Goal: Information Seeking & Learning: Check status

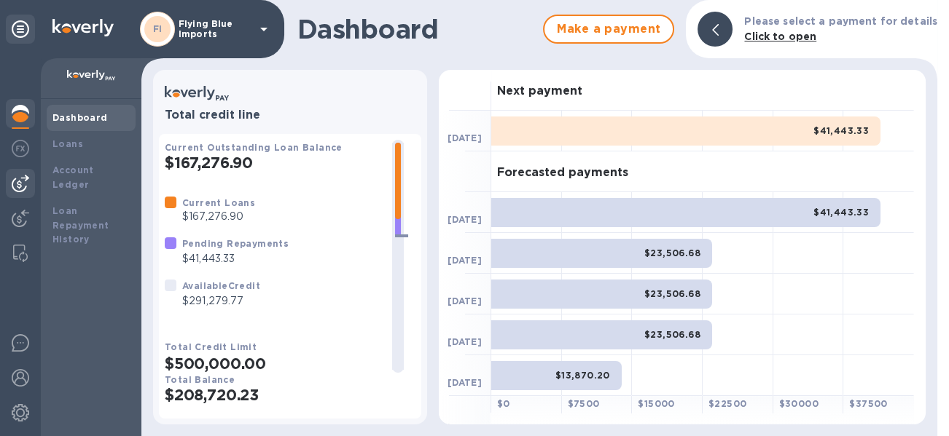
click at [19, 183] on img at bounding box center [20, 183] width 17 height 17
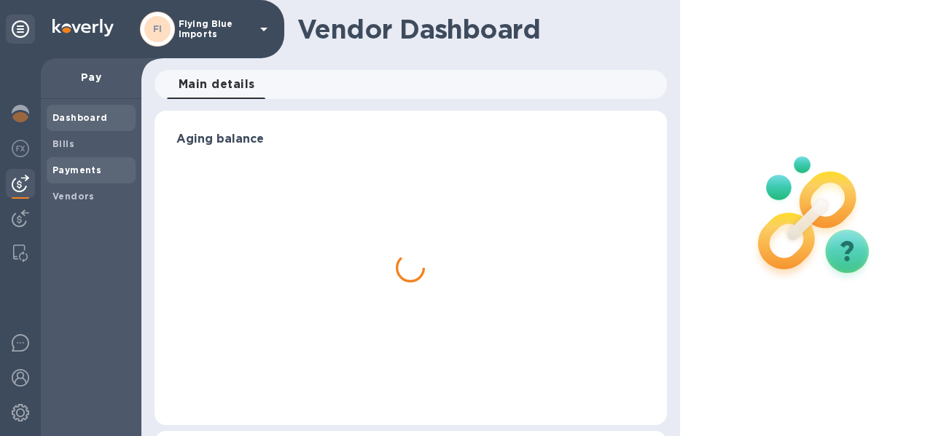
click at [84, 162] on div "Payments" at bounding box center [91, 170] width 89 height 26
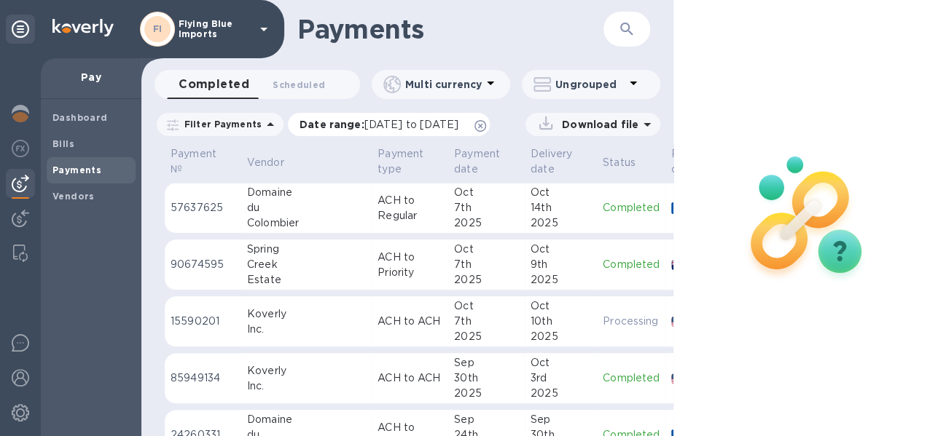
click at [338, 127] on p "Date range : [DATE] to [DATE]" at bounding box center [382, 124] width 166 height 15
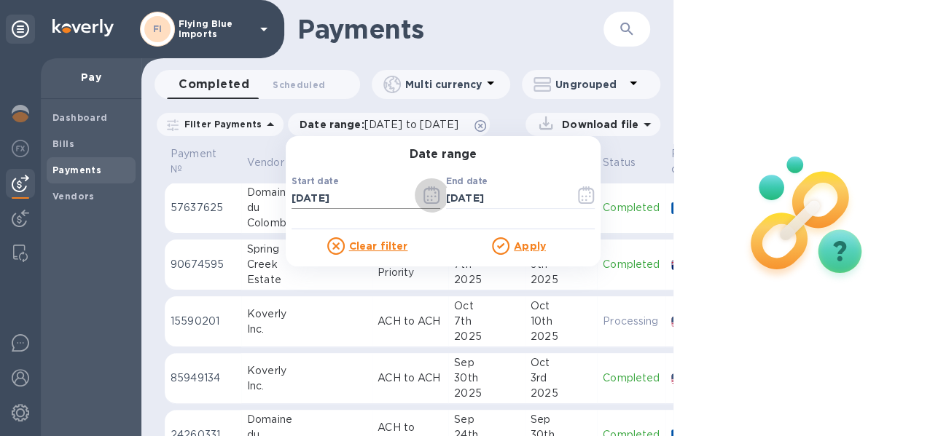
click at [425, 193] on icon "button" at bounding box center [431, 195] width 17 height 17
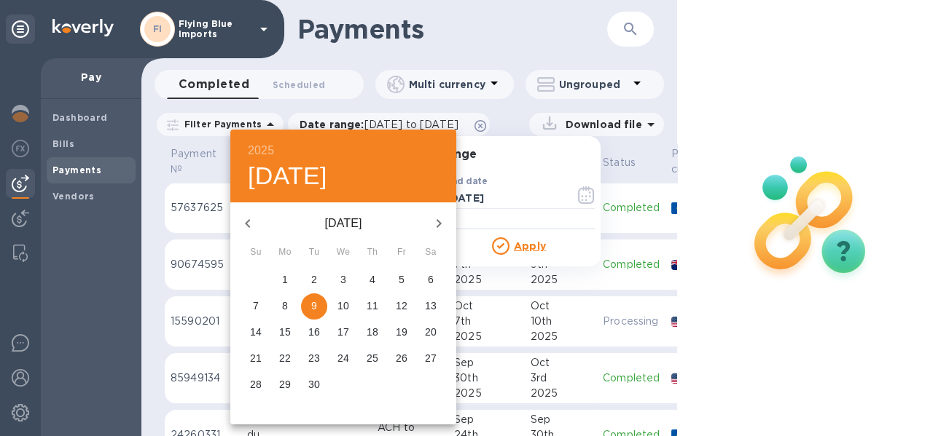
click at [291, 278] on span "1" at bounding box center [285, 279] width 26 height 15
type input "[DATE]"
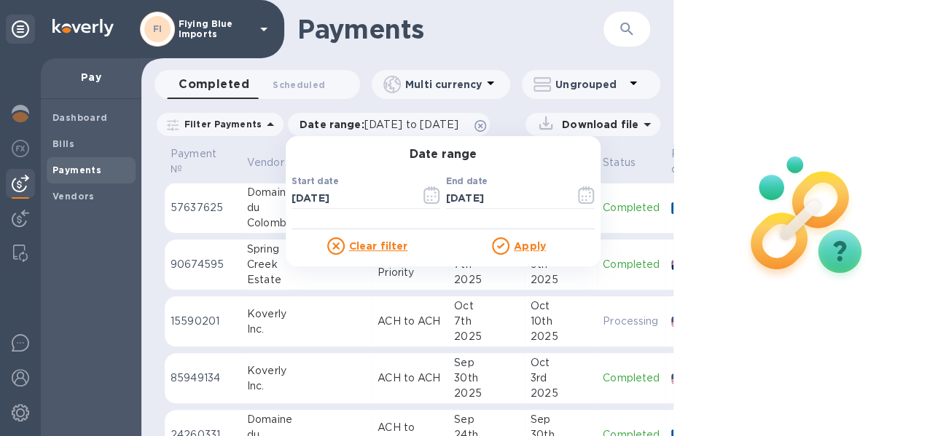
click at [525, 243] on u "Apply" at bounding box center [530, 246] width 32 height 12
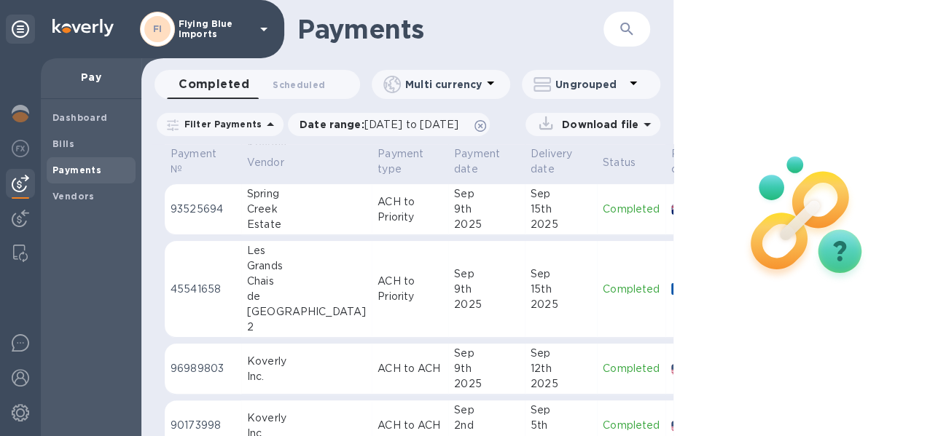
scroll to position [549, 0]
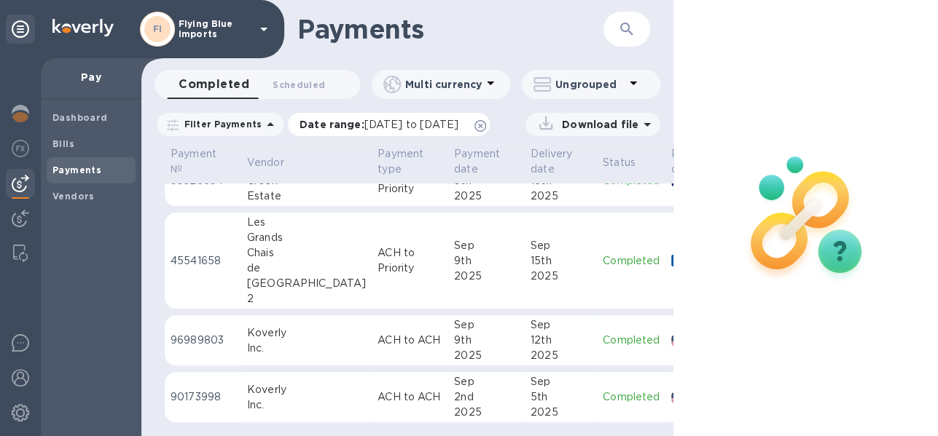
click at [458, 121] on span "[DATE] to [DATE]" at bounding box center [411, 125] width 94 height 12
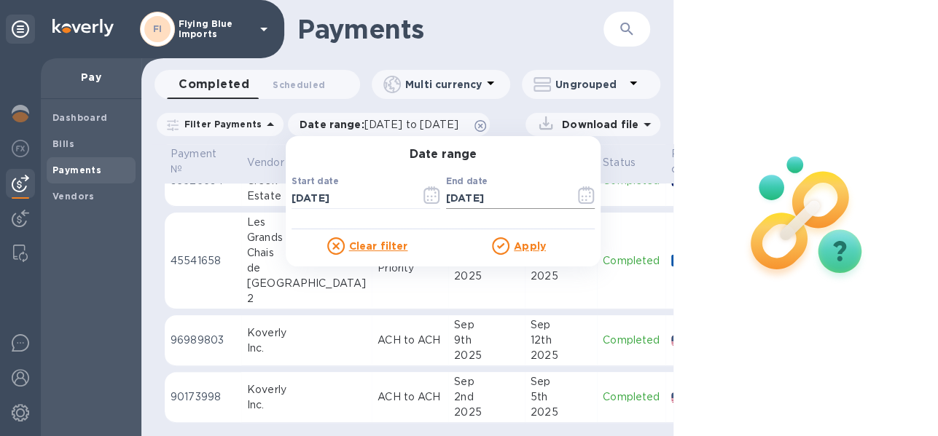
click at [578, 194] on icon "button" at bounding box center [586, 195] width 17 height 17
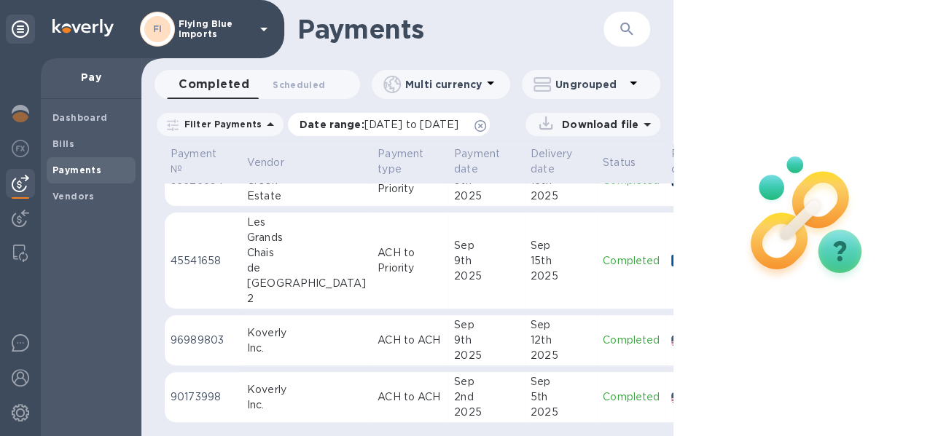
click at [396, 119] on span "[DATE] to [DATE]" at bounding box center [411, 125] width 94 height 12
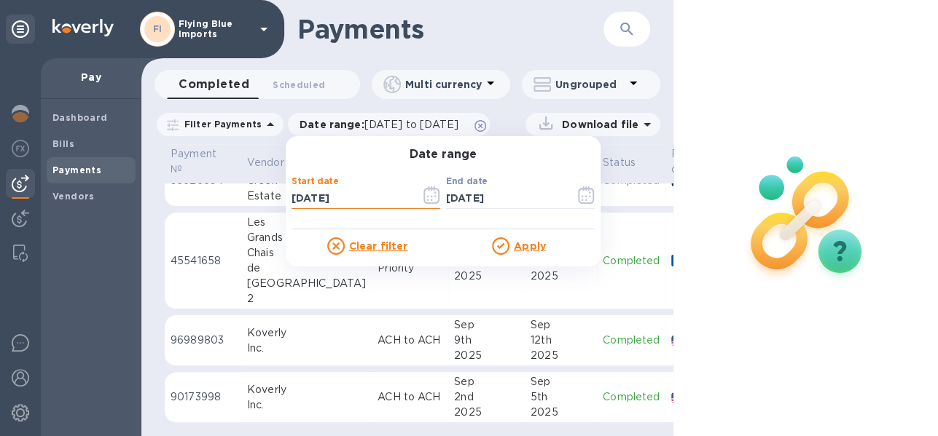
click at [383, 199] on input "[DATE]" at bounding box center [349, 199] width 117 height 22
click at [425, 192] on icon "button" at bounding box center [431, 195] width 17 height 17
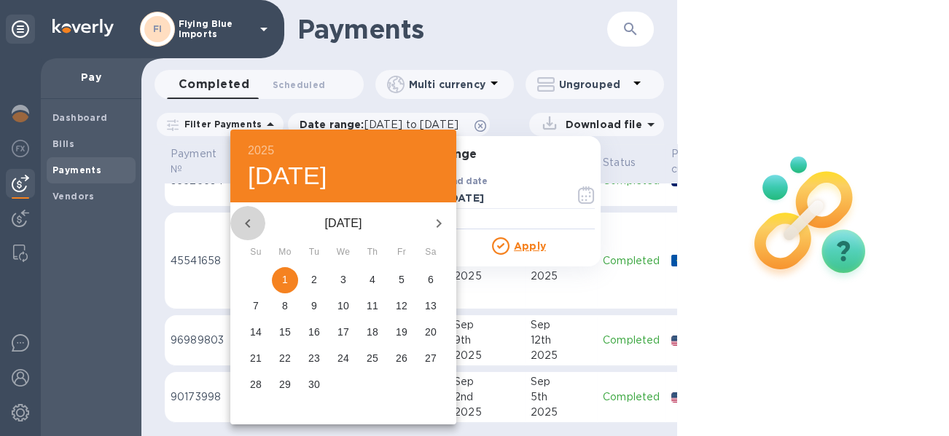
click at [239, 221] on icon "button" at bounding box center [247, 223] width 17 height 17
click at [407, 272] on button "1" at bounding box center [401, 280] width 26 height 26
type input "[DATE]"
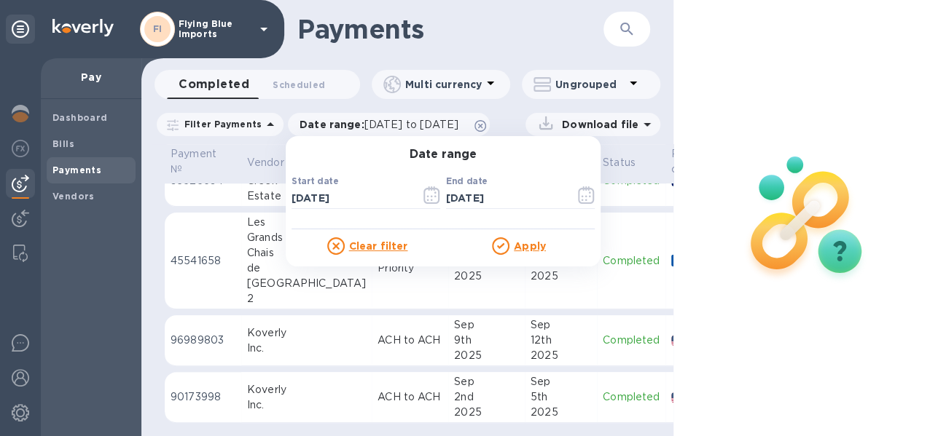
click at [518, 246] on u "Apply" at bounding box center [530, 246] width 32 height 12
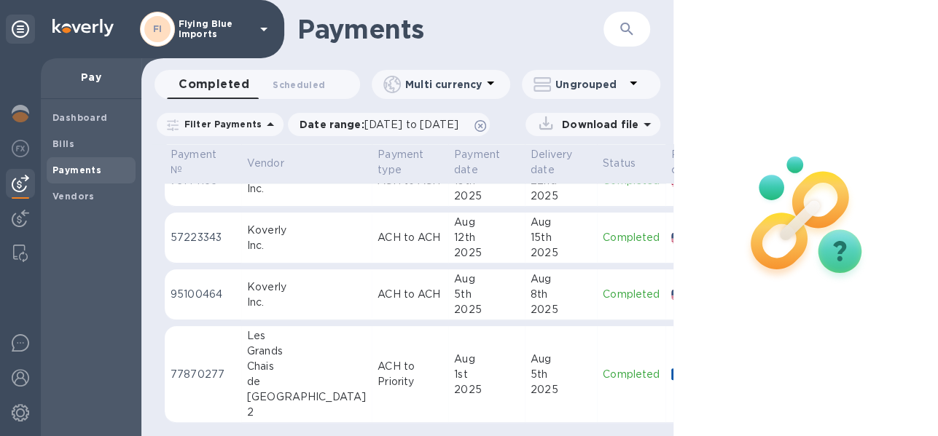
scroll to position [11, 0]
click at [296, 359] on div "Chais" at bounding box center [306, 366] width 119 height 15
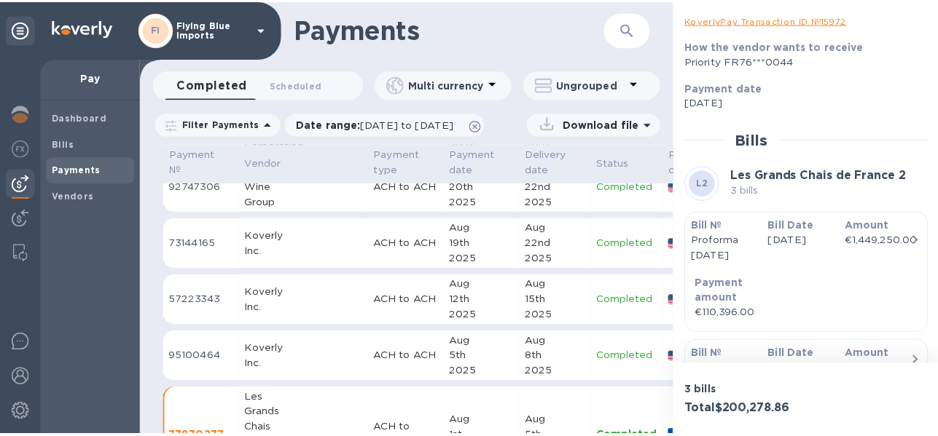
scroll to position [1260, 0]
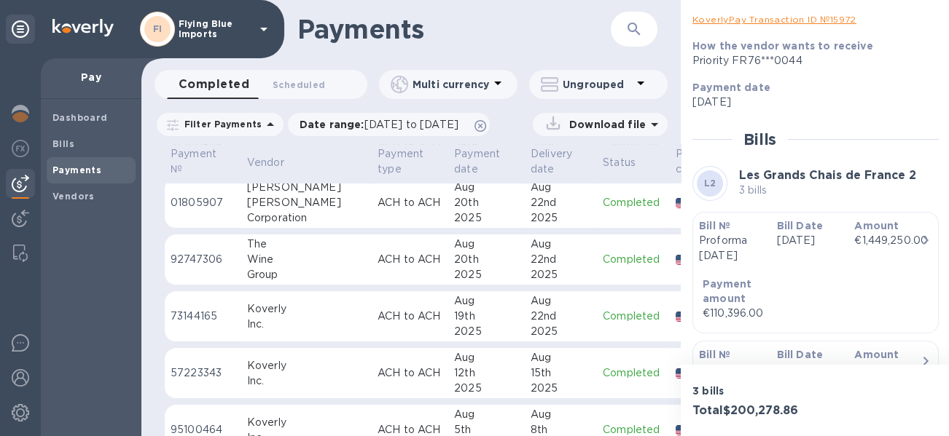
click at [377, 259] on p "ACH to ACH" at bounding box center [409, 259] width 65 height 15
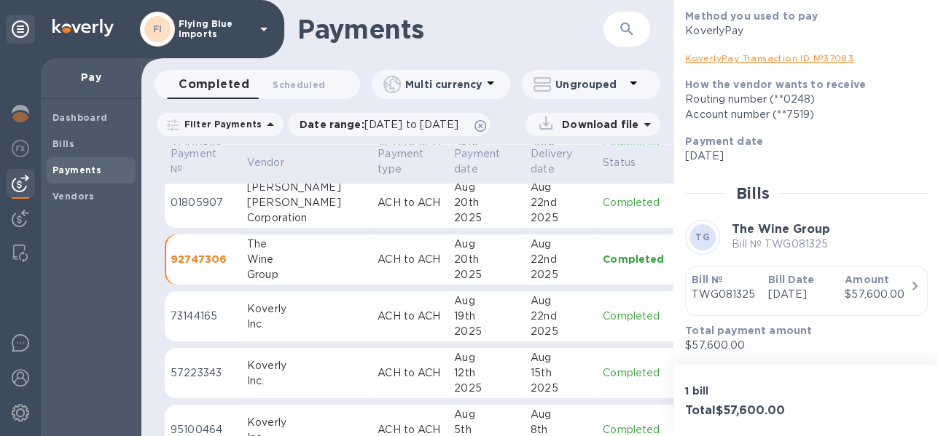
scroll to position [11, 0]
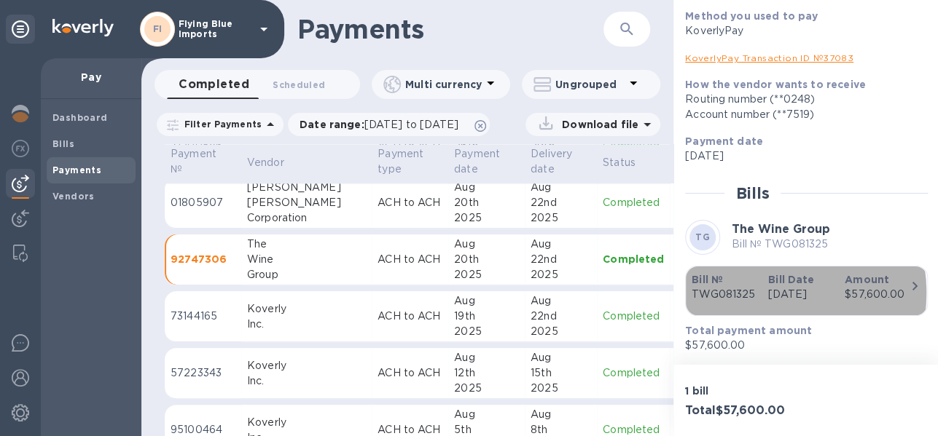
drag, startPoint x: 750, startPoint y: 265, endPoint x: 709, endPoint y: 265, distance: 41.5
click at [709, 267] on div "Bill № TWG081325" at bounding box center [724, 288] width 76 height 42
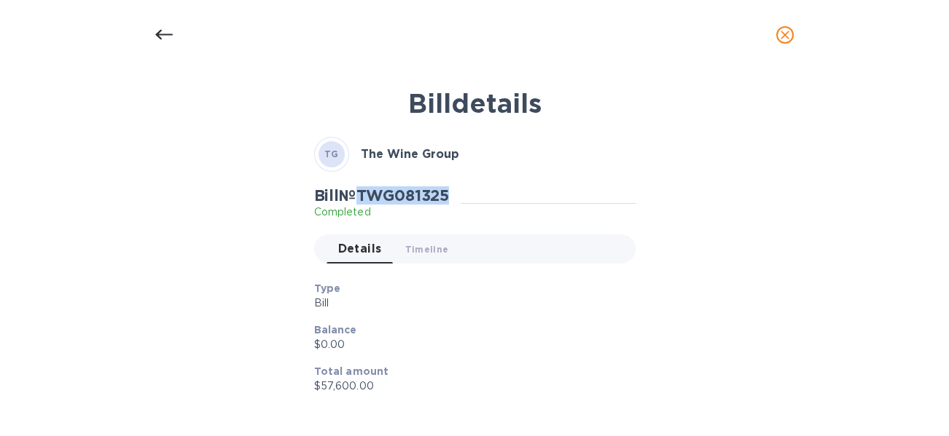
drag, startPoint x: 453, startPoint y: 192, endPoint x: 366, endPoint y: 192, distance: 86.7
click at [366, 192] on div "Bill № TWG081325 Completed" at bounding box center [387, 204] width 147 height 34
click at [161, 31] on icon at bounding box center [163, 34] width 17 height 17
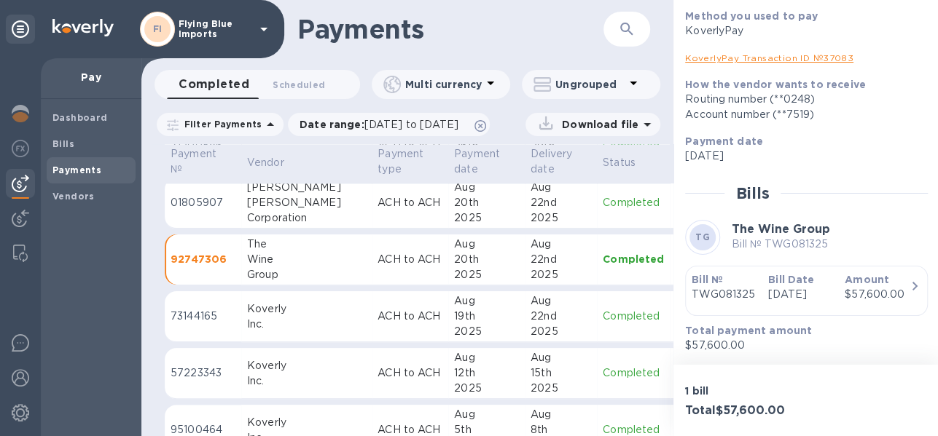
scroll to position [1187, 0]
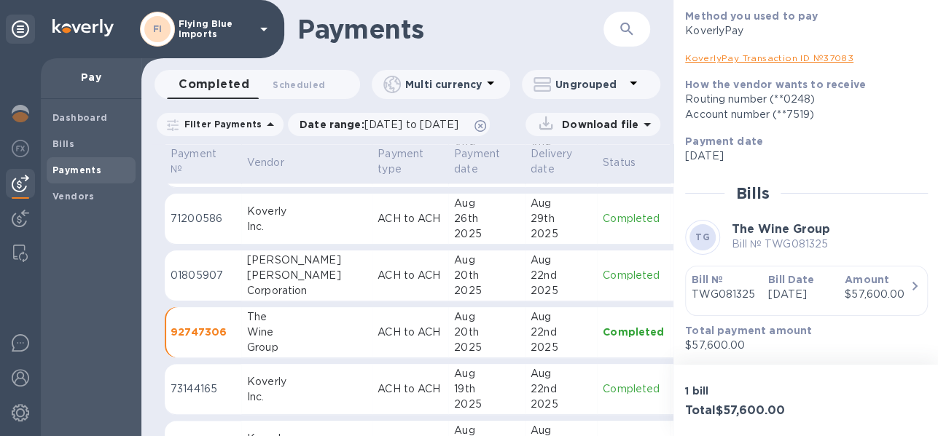
click at [377, 280] on p "ACH to ACH" at bounding box center [409, 275] width 65 height 15
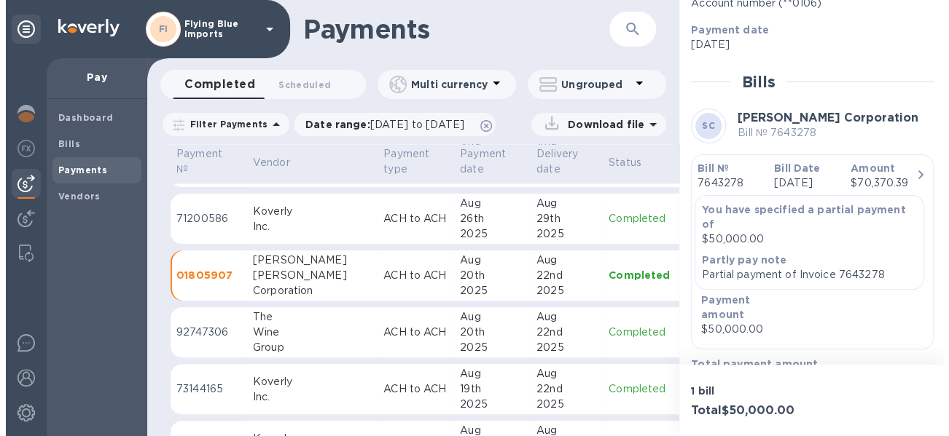
scroll to position [326, 0]
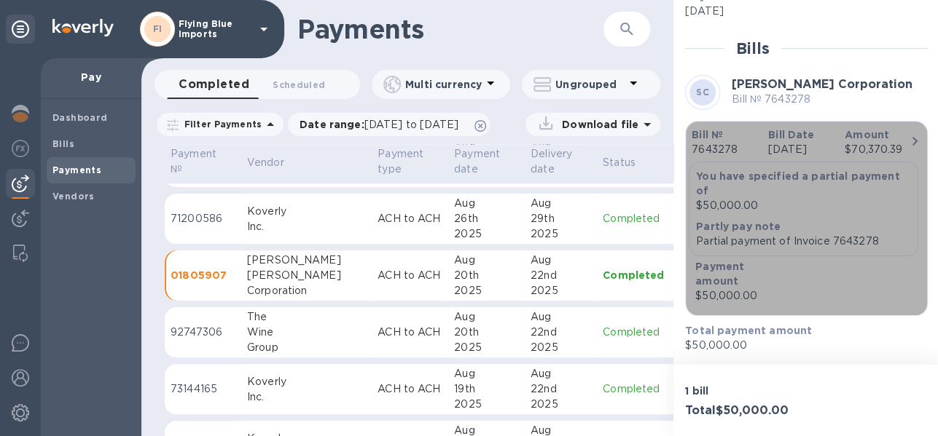
drag, startPoint x: 883, startPoint y: 243, endPoint x: 854, endPoint y: 243, distance: 29.1
click at [854, 243] on p "Partial payment of Invoice 7643278" at bounding box center [803, 241] width 215 height 15
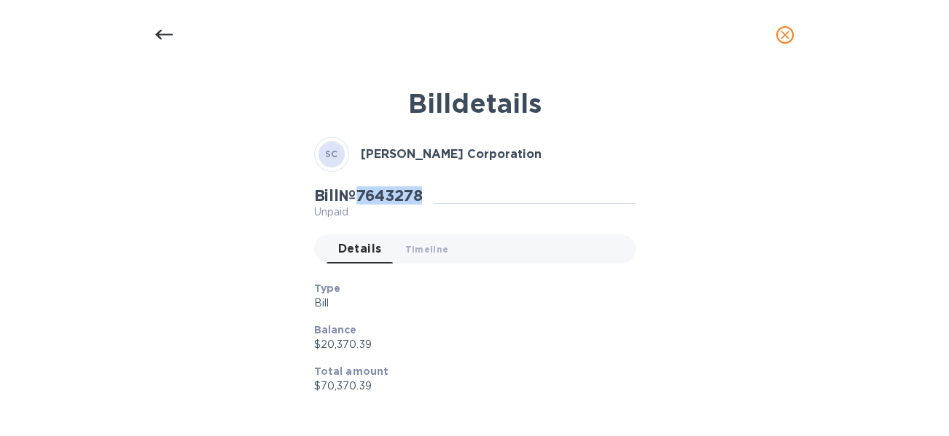
drag, startPoint x: 429, startPoint y: 193, endPoint x: 374, endPoint y: 193, distance: 55.4
click at [366, 193] on div "Bill № 7643278 Unpaid" at bounding box center [374, 204] width 120 height 34
copy h2 "7643278"
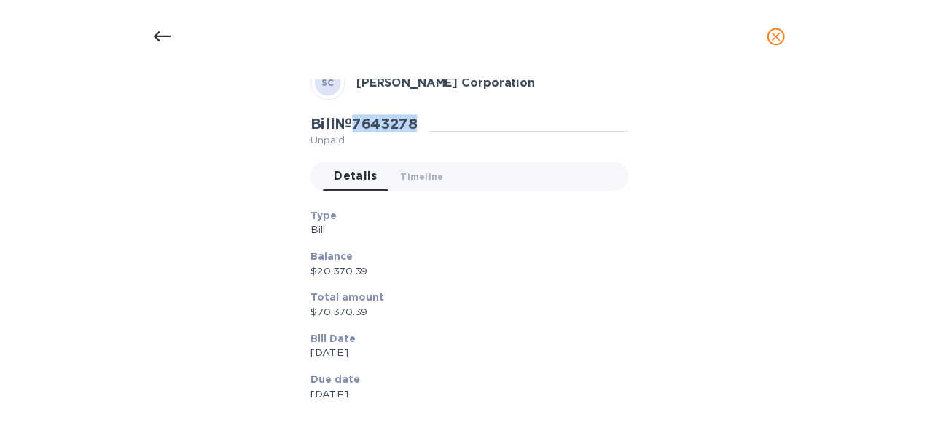
scroll to position [146, 0]
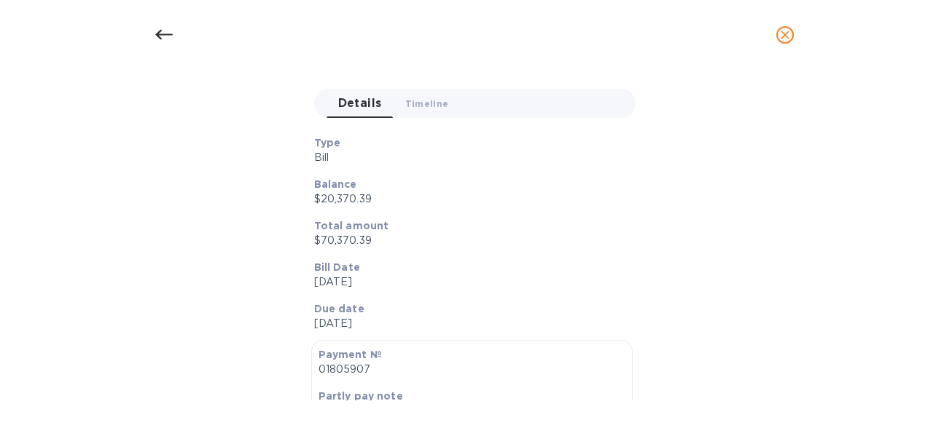
click at [160, 38] on icon at bounding box center [163, 35] width 17 height 10
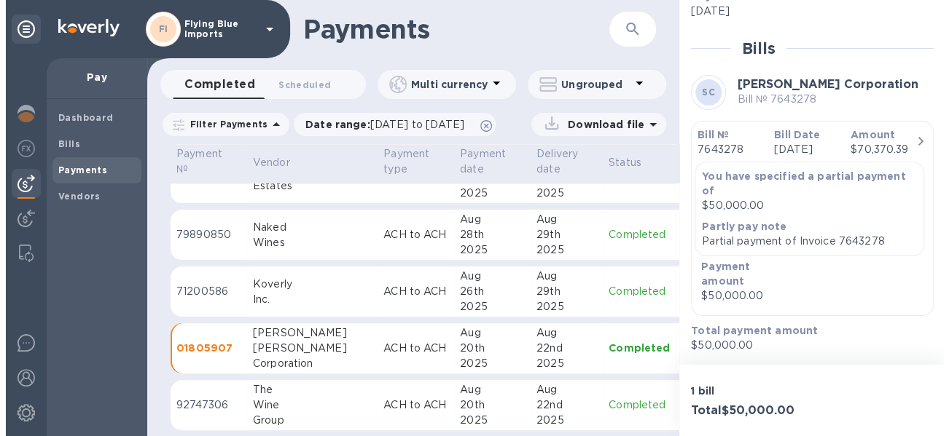
scroll to position [1041, 0]
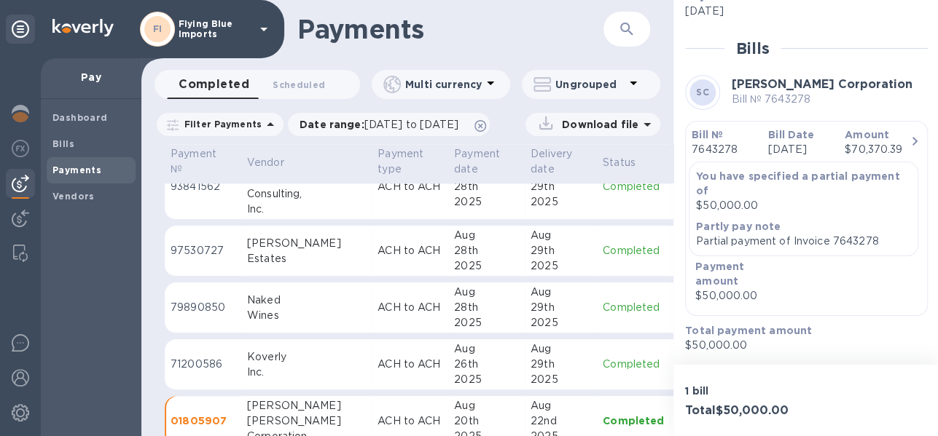
click at [377, 311] on p "ACH to ACH" at bounding box center [409, 307] width 65 height 15
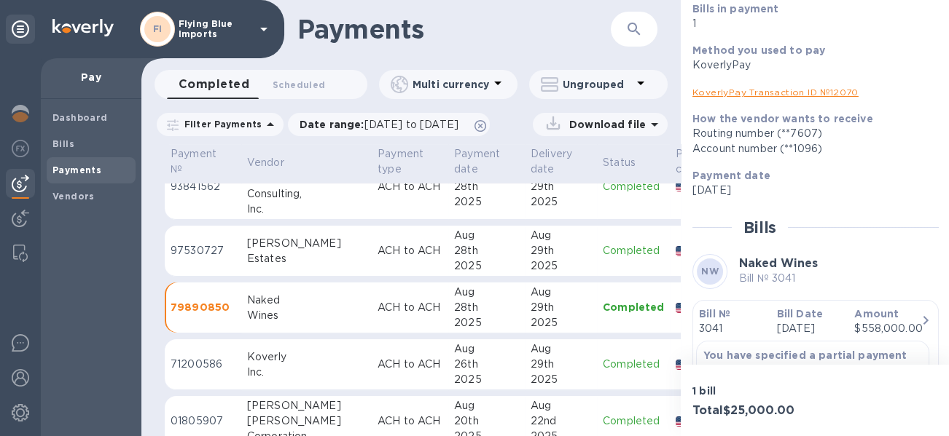
scroll to position [219, 0]
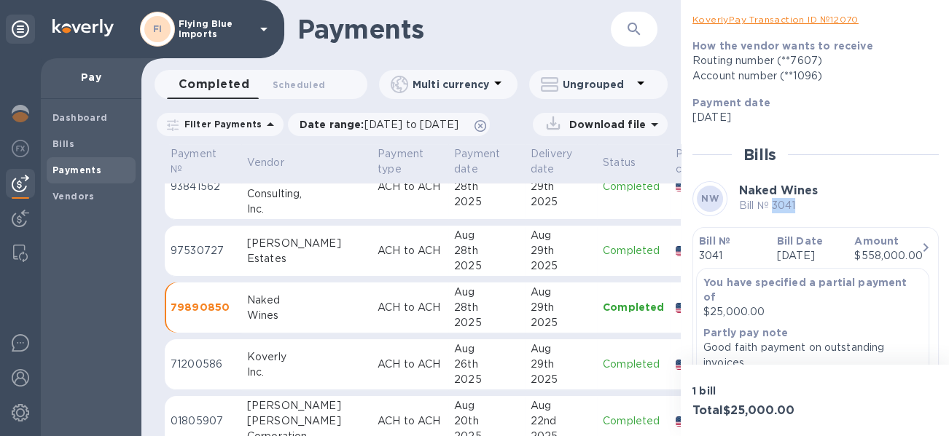
drag, startPoint x: 791, startPoint y: 210, endPoint x: 772, endPoint y: 210, distance: 18.9
click at [772, 210] on p "Bill № 3041" at bounding box center [778, 205] width 79 height 15
copy p "3041"
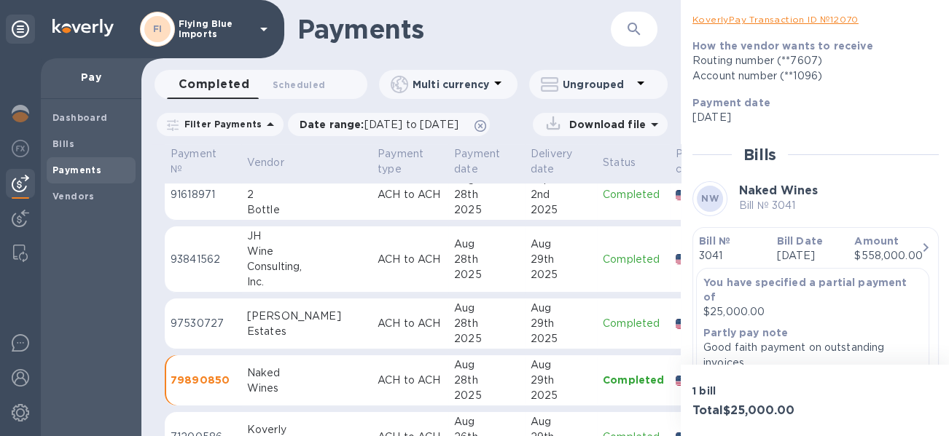
click at [454, 316] on div "28th" at bounding box center [486, 323] width 65 height 15
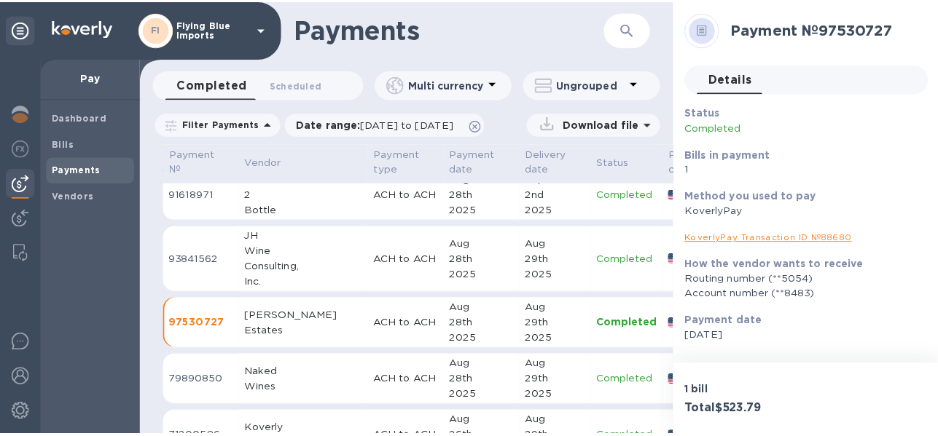
scroll to position [146, 0]
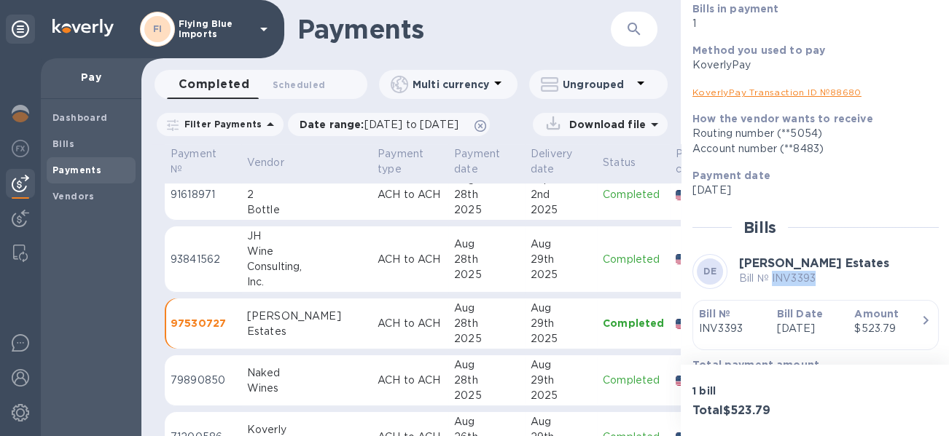
drag, startPoint x: 817, startPoint y: 282, endPoint x: 772, endPoint y: 277, distance: 45.5
click at [772, 277] on div "DE Dana Estates Bill № INV3393" at bounding box center [815, 271] width 246 height 35
copy p "INV3393"
click at [377, 257] on p "ACH to ACH" at bounding box center [409, 259] width 65 height 15
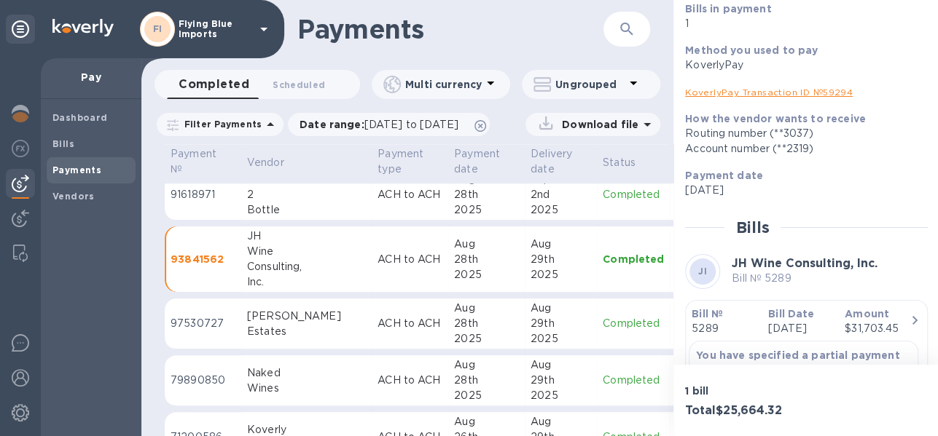
scroll to position [219, 0]
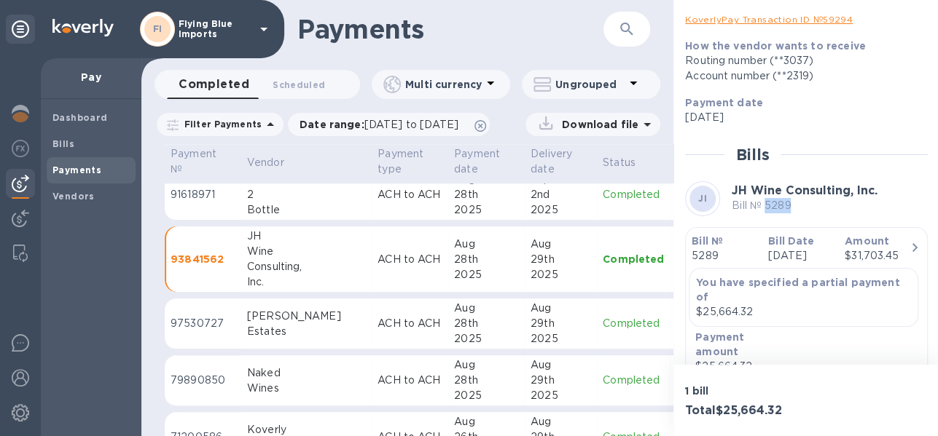
drag, startPoint x: 797, startPoint y: 212, endPoint x: 766, endPoint y: 208, distance: 31.5
click at [766, 208] on p "Bill № 5289" at bounding box center [804, 205] width 146 height 15
copy p "5289"
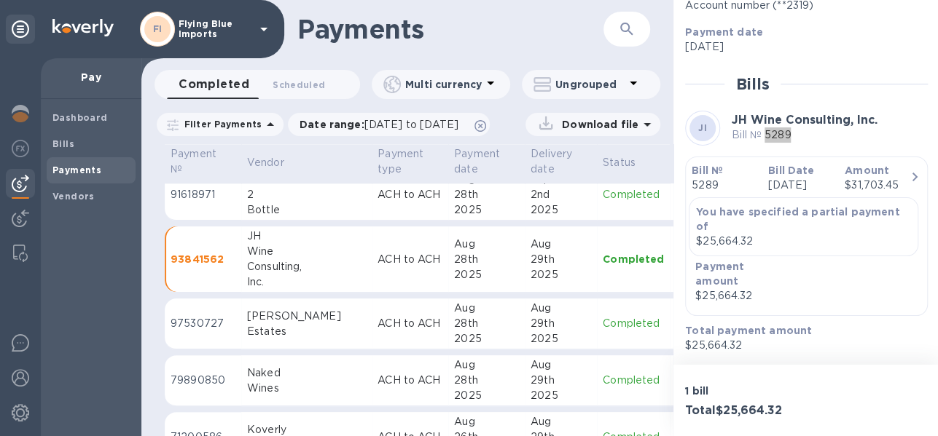
scroll to position [895, 0]
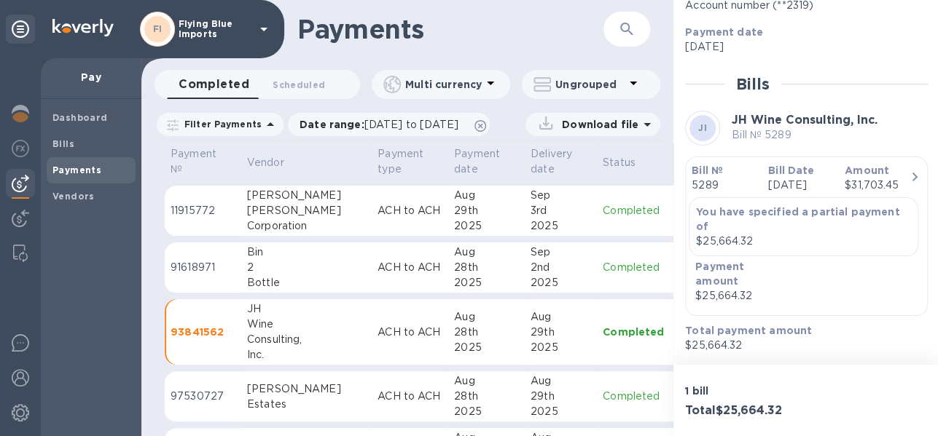
click at [377, 260] on p "ACH to ACH" at bounding box center [409, 267] width 65 height 15
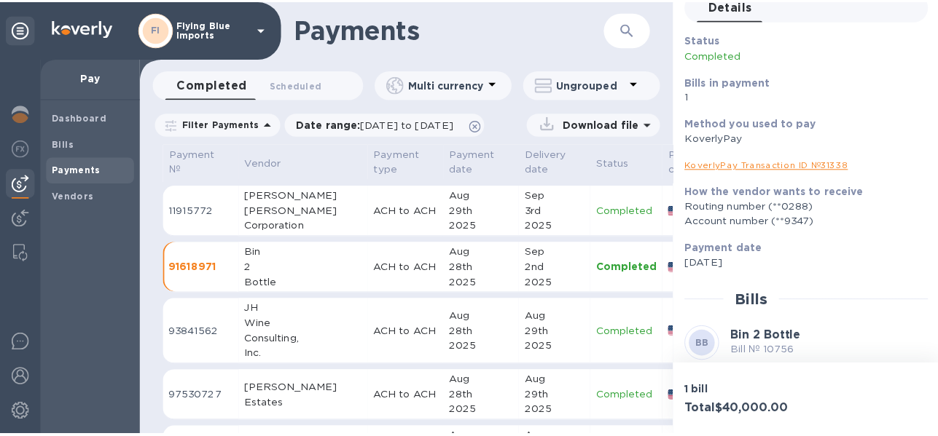
scroll to position [219, 0]
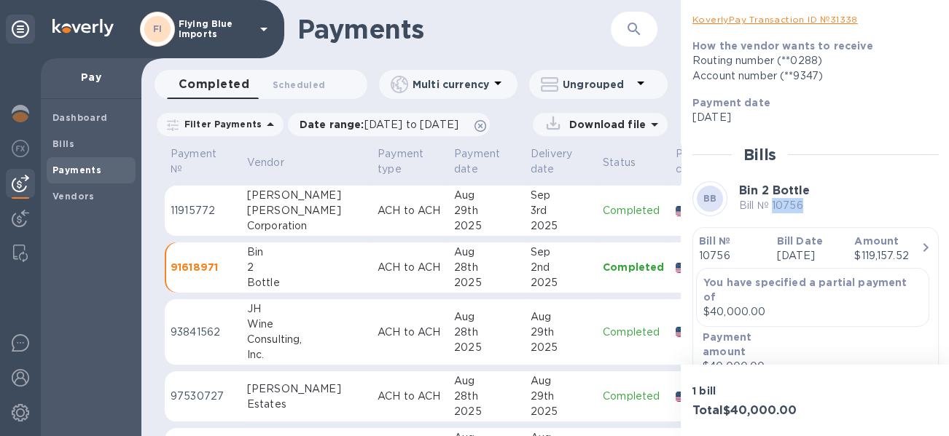
drag, startPoint x: 793, startPoint y: 211, endPoint x: 772, endPoint y: 211, distance: 20.4
click at [772, 211] on p "Bill № 10756" at bounding box center [774, 205] width 71 height 15
click at [372, 226] on td "ACH to ACH" at bounding box center [410, 211] width 76 height 51
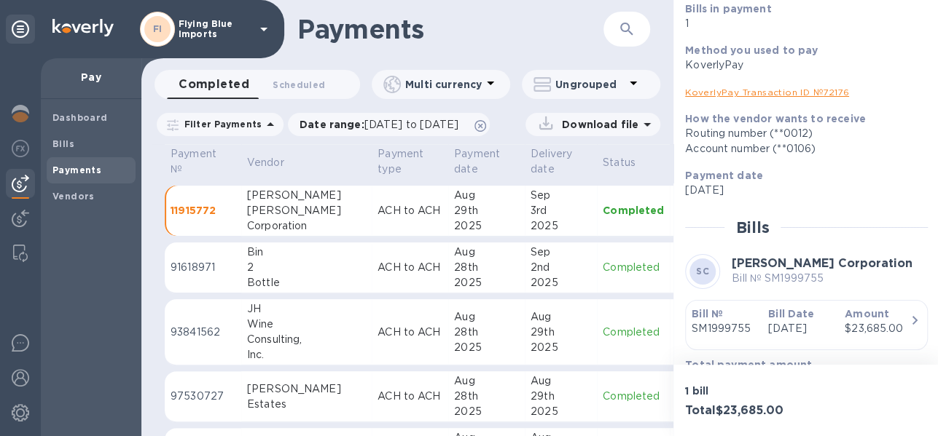
scroll to position [195, 0]
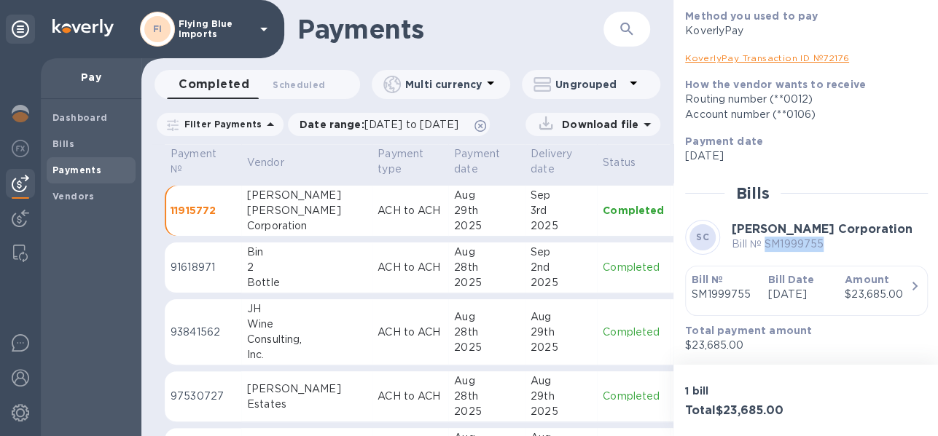
drag, startPoint x: 806, startPoint y: 232, endPoint x: 766, endPoint y: 227, distance: 39.6
click at [766, 237] on p "Bill № SM1999755" at bounding box center [821, 244] width 181 height 15
copy p "SM1999755"
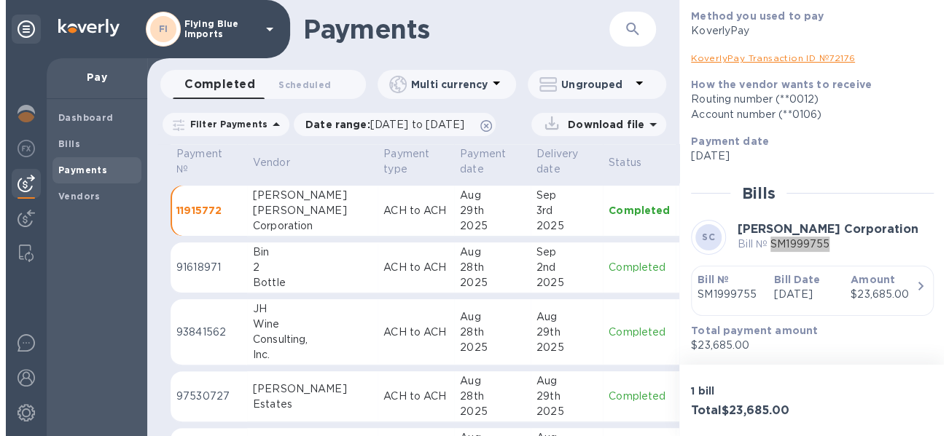
scroll to position [750, 0]
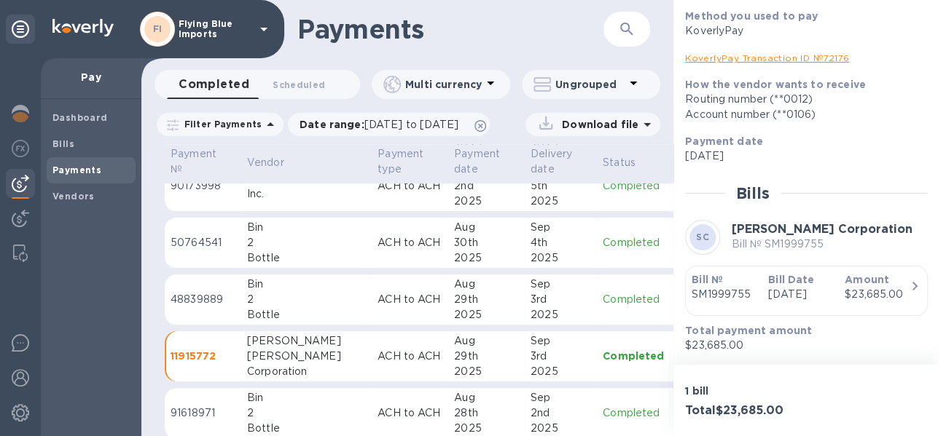
click at [283, 286] on div "Bin" at bounding box center [306, 284] width 119 height 15
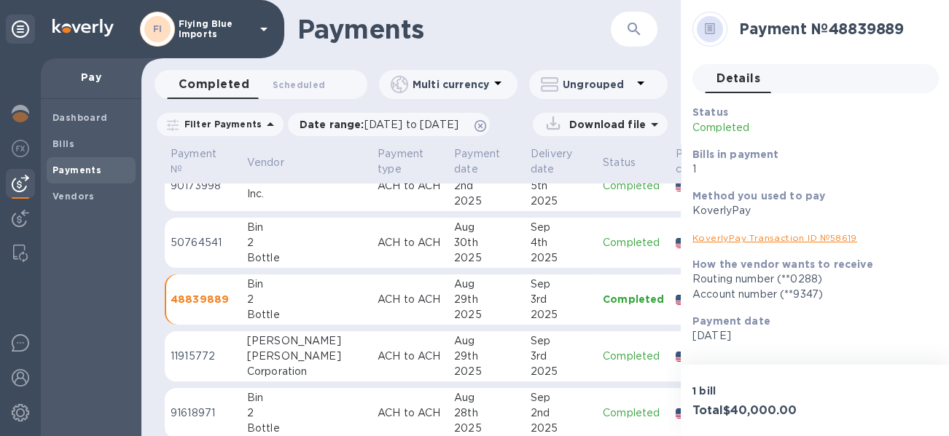
scroll to position [146, 0]
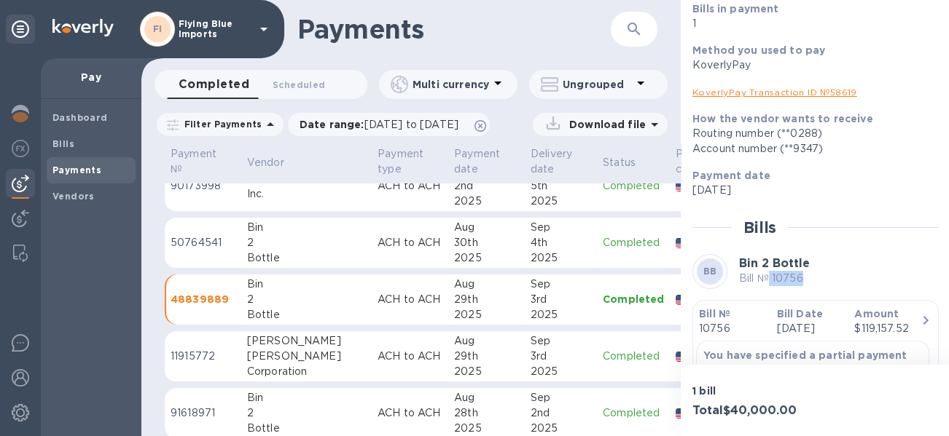
drag, startPoint x: 787, startPoint y: 282, endPoint x: 769, endPoint y: 282, distance: 18.2
click at [769, 282] on p "Bill № 10756" at bounding box center [774, 278] width 71 height 15
click at [377, 245] on p "ACH to ACH" at bounding box center [409, 242] width 65 height 15
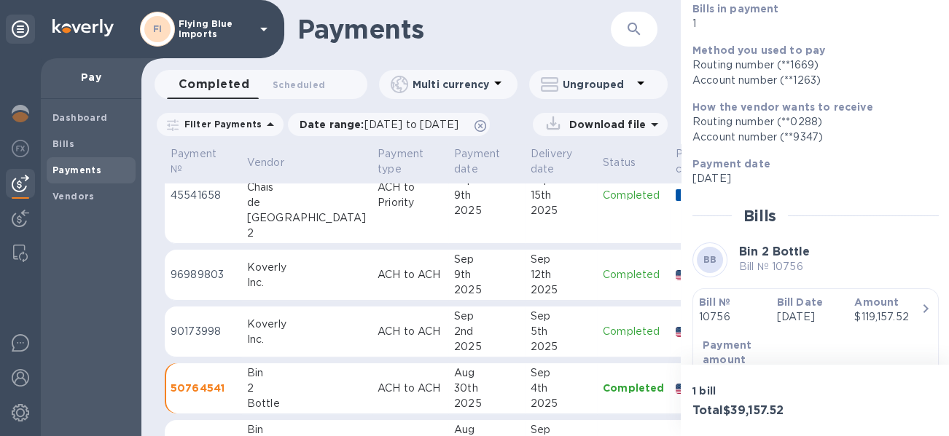
scroll to position [531, 0]
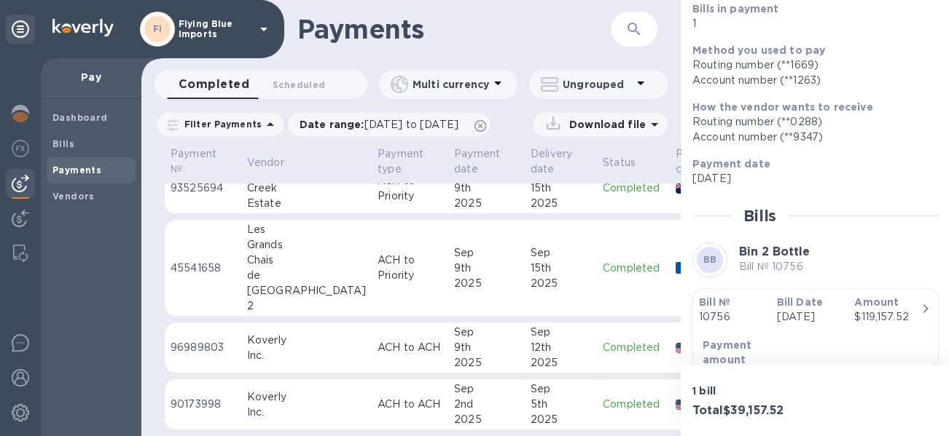
click at [454, 263] on div "9th" at bounding box center [486, 268] width 65 height 15
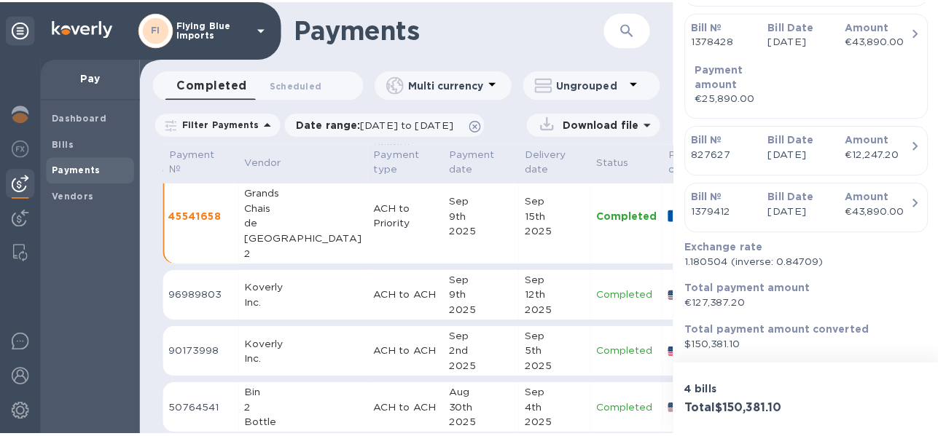
scroll to position [510, 0]
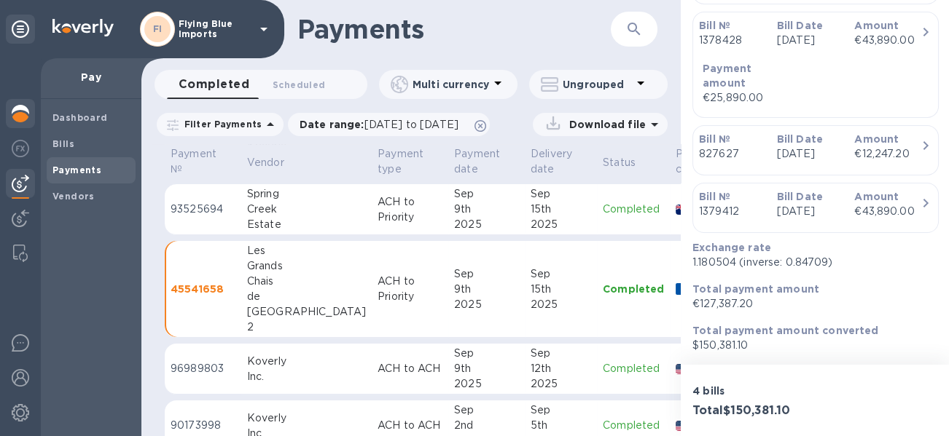
click at [23, 115] on img at bounding box center [20, 113] width 17 height 17
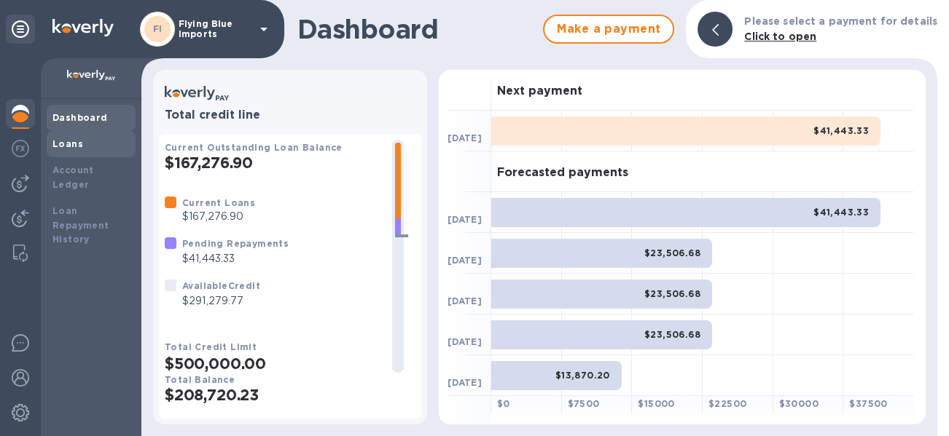
click at [89, 143] on div "Loans" at bounding box center [90, 144] width 77 height 15
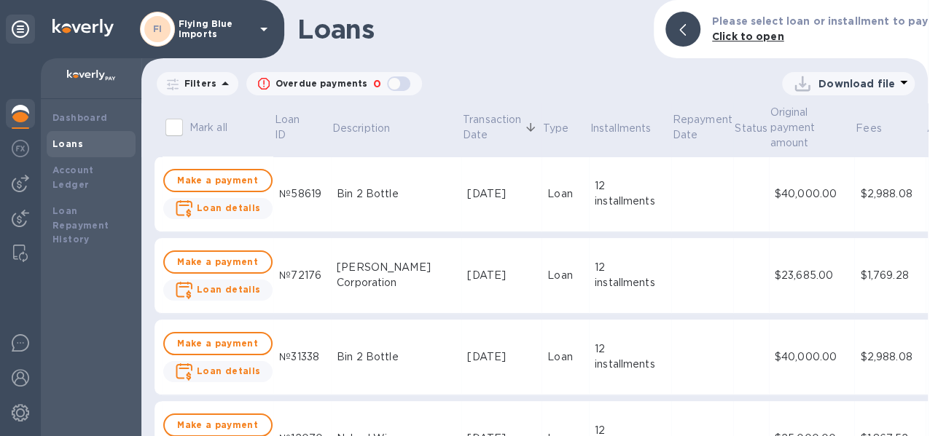
click at [200, 80] on p "Filters" at bounding box center [197, 83] width 38 height 12
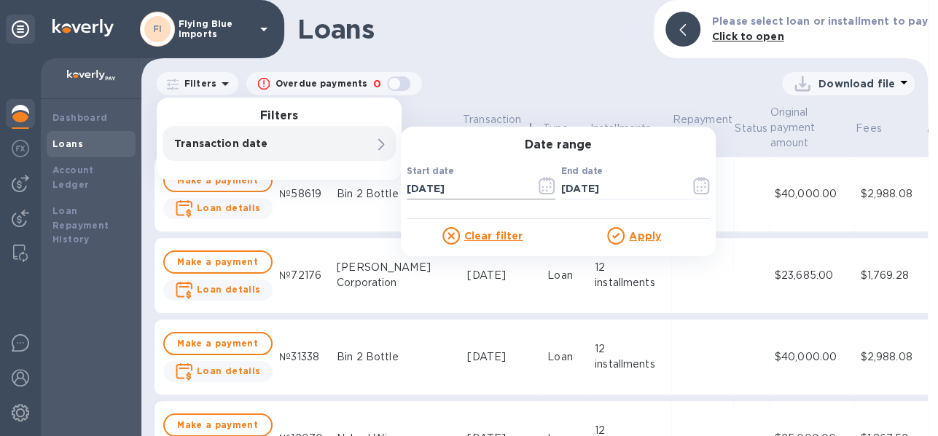
click at [549, 183] on icon "button" at bounding box center [546, 185] width 17 height 17
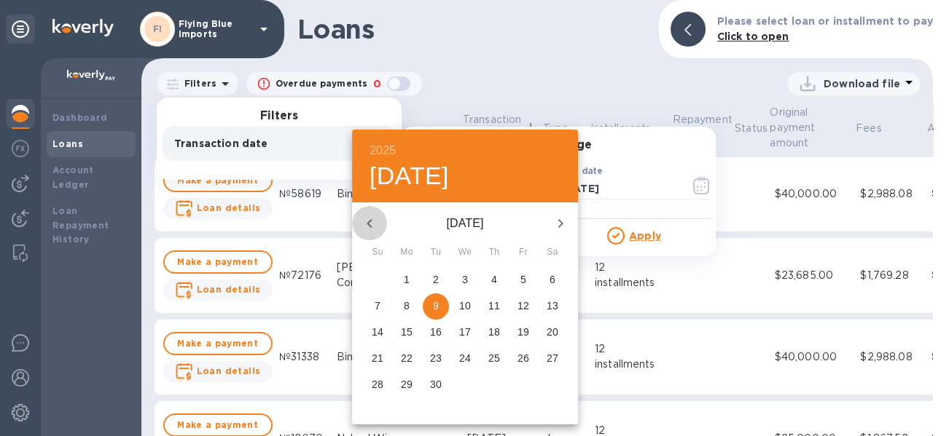
click at [361, 216] on icon "button" at bounding box center [369, 223] width 17 height 17
click at [522, 272] on p "1" at bounding box center [523, 279] width 6 height 15
type input "[DATE]"
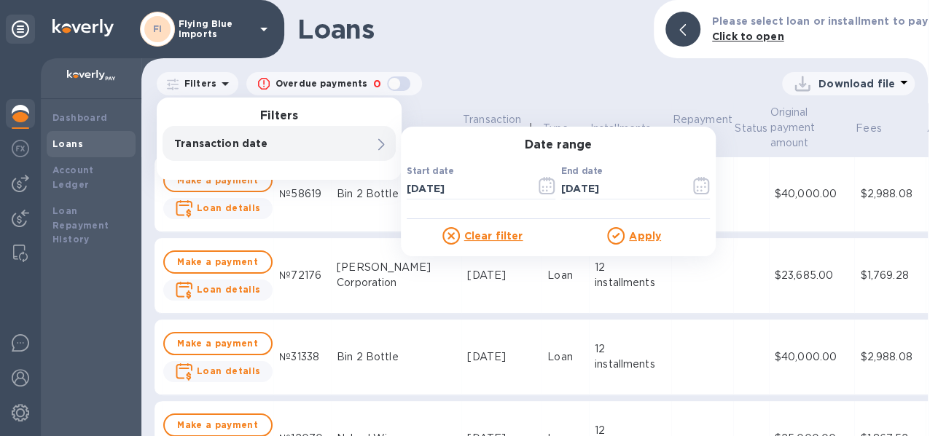
click at [632, 237] on u "Apply" at bounding box center [645, 236] width 32 height 12
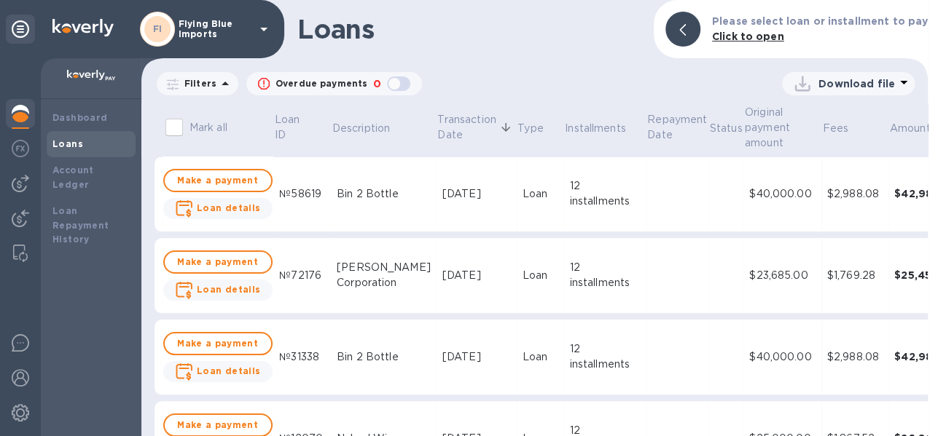
click at [0, 0] on span "08/01/2025 to 10/09/2025" at bounding box center [0, 0] width 0 height 0
click at [0, 0] on icon "button" at bounding box center [0, 0] width 0 height 0
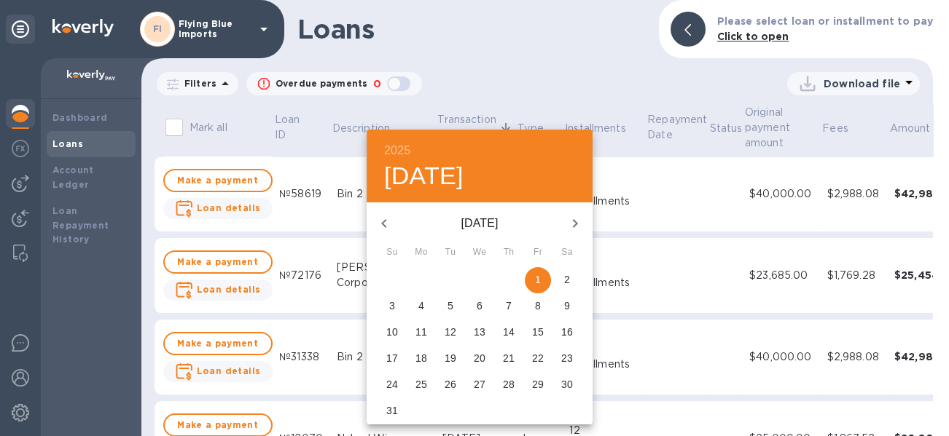
click at [576, 213] on button "button" at bounding box center [574, 223] width 35 height 35
click at [421, 273] on p "1" at bounding box center [421, 279] width 6 height 15
type input "[DATE]"
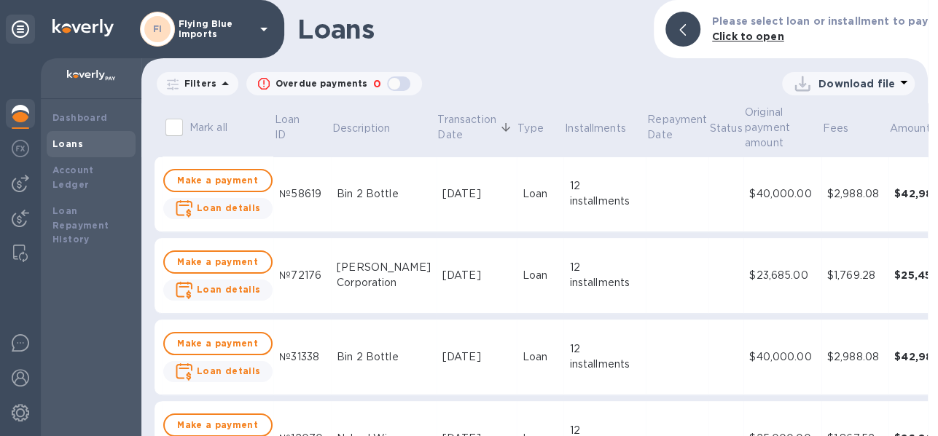
click at [0, 0] on u "Apply" at bounding box center [0, 0] width 0 height 0
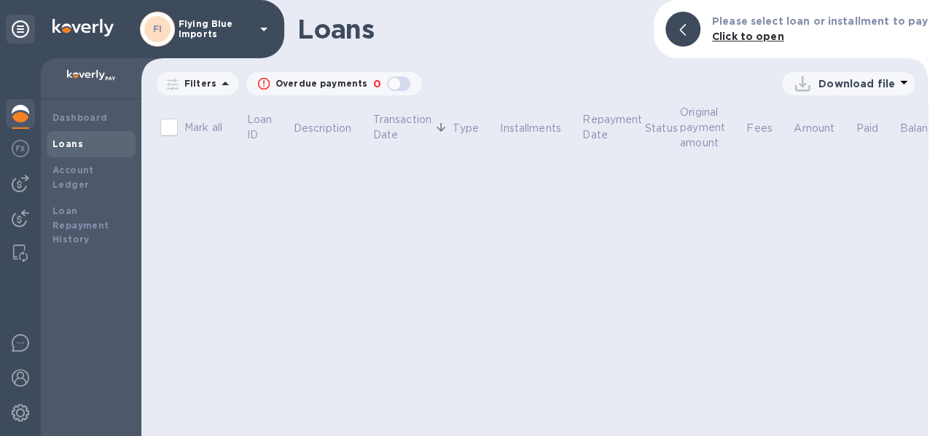
click at [0, 0] on p "Transaction date : 09/01/2025 to 10/09/2025" at bounding box center [0, 0] width 0 height 0
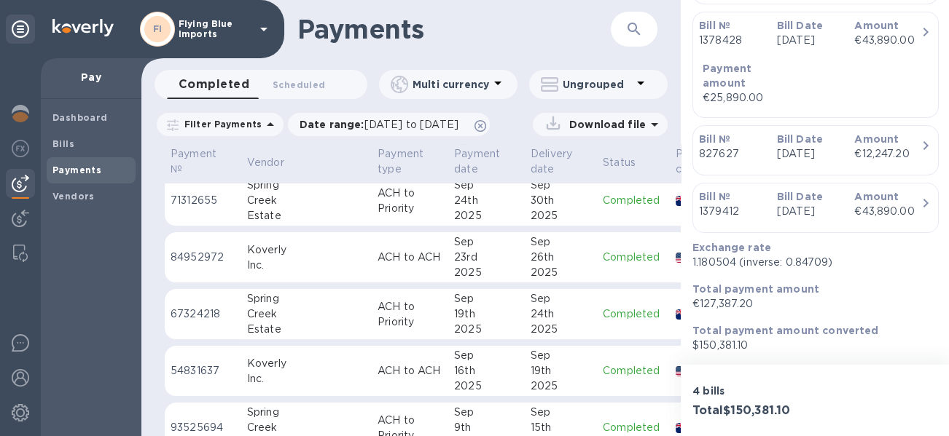
scroll to position [436, 0]
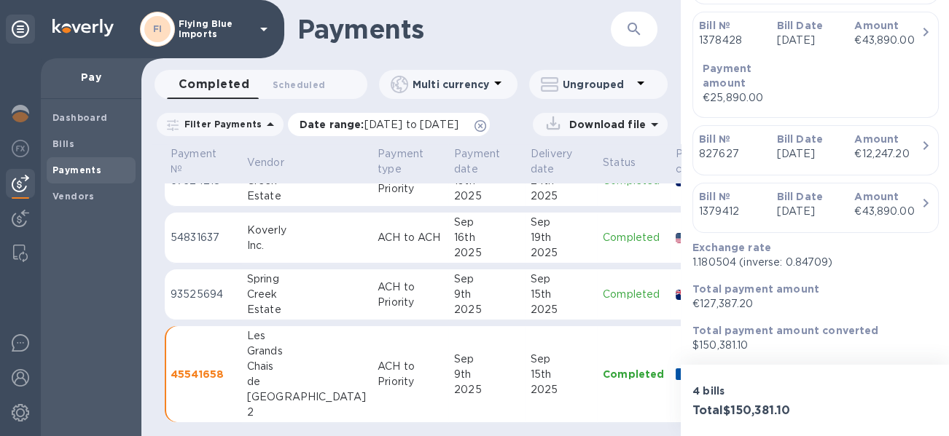
click at [414, 115] on div "Date range : [DATE] to [DATE]" at bounding box center [389, 124] width 202 height 23
click at [430, 130] on span "[DATE] to [DATE]" at bounding box center [411, 125] width 94 height 12
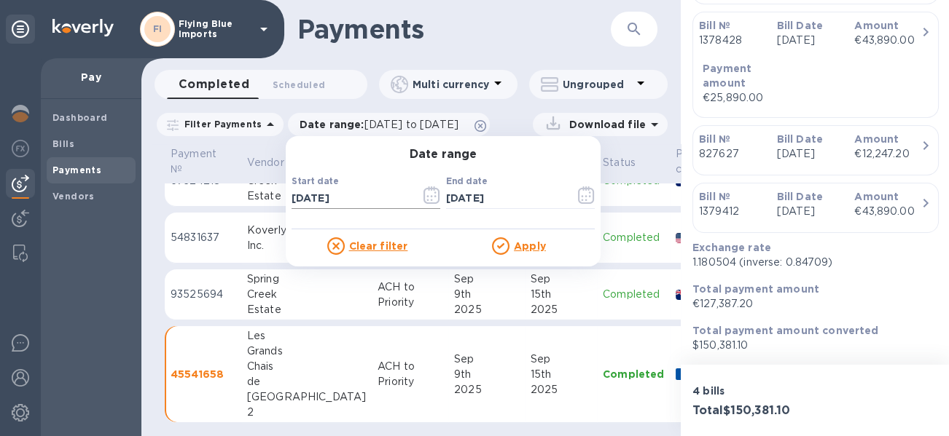
click at [429, 193] on icon "button" at bounding box center [431, 195] width 17 height 17
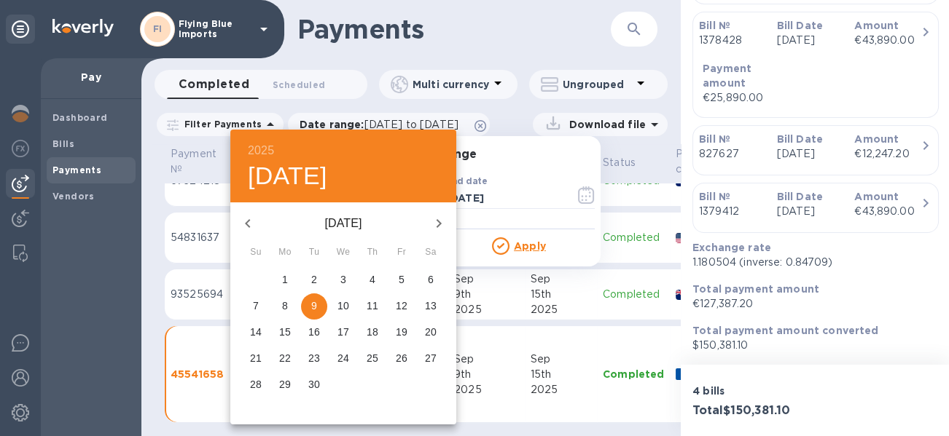
click at [256, 223] on button "button" at bounding box center [247, 223] width 35 height 35
click at [399, 278] on p "1" at bounding box center [402, 279] width 6 height 15
type input "[DATE]"
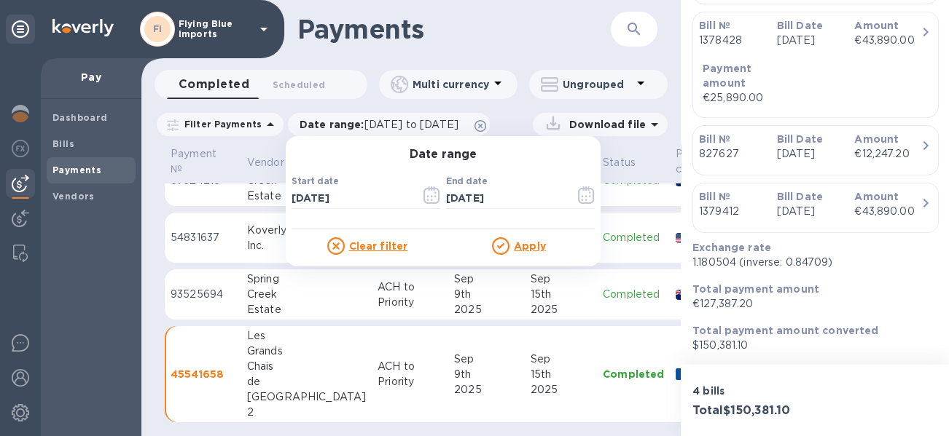
click at [527, 249] on u "Apply" at bounding box center [530, 246] width 32 height 12
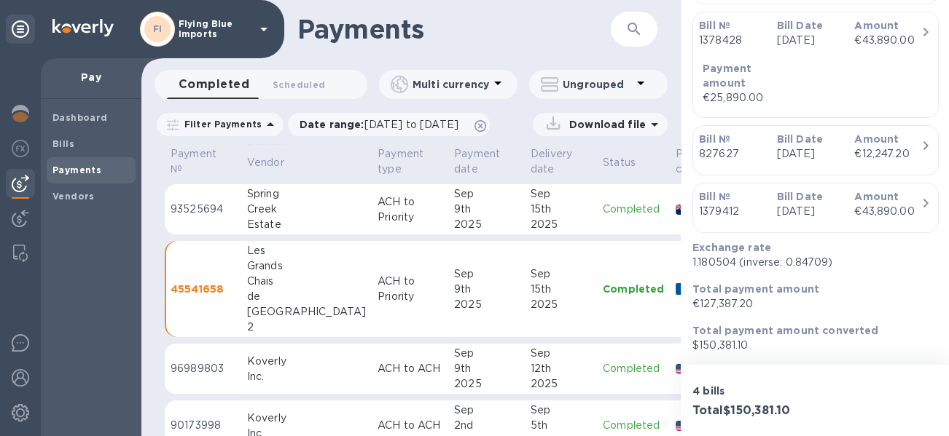
scroll to position [583, 0]
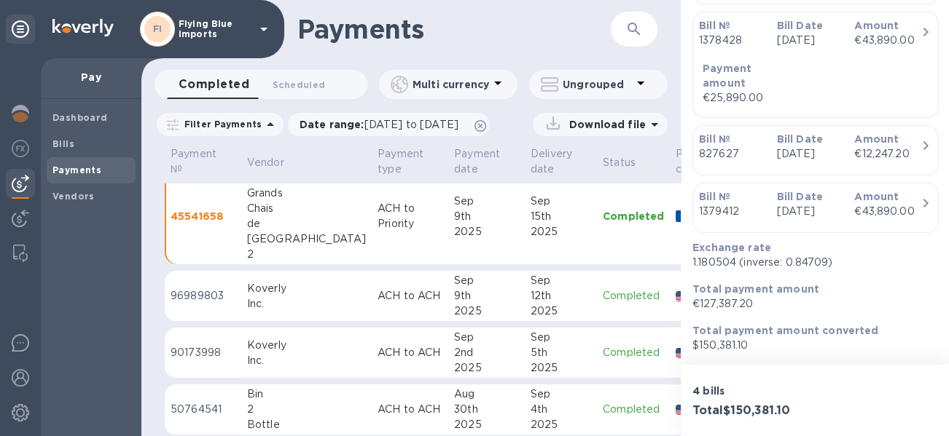
click at [454, 228] on div "2025" at bounding box center [486, 231] width 65 height 15
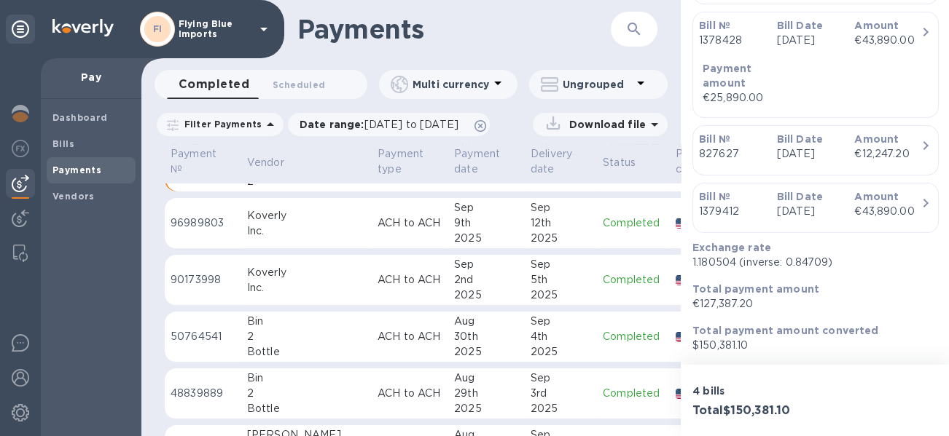
scroll to position [874, 0]
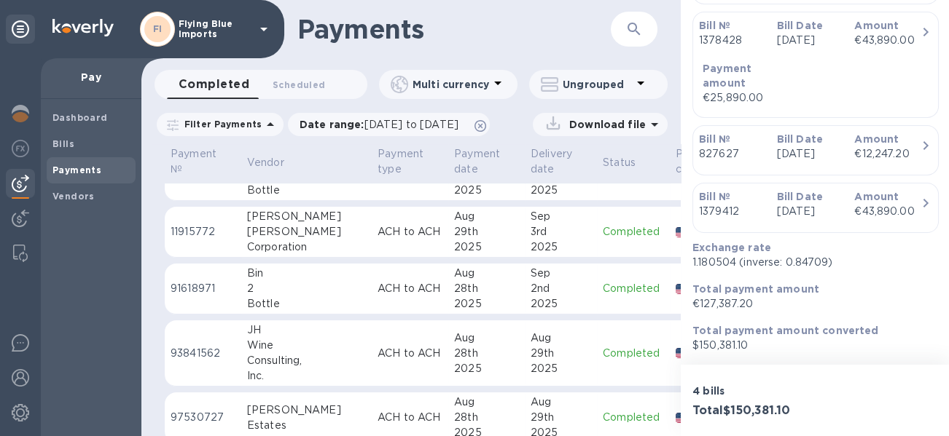
click at [454, 291] on div "28th" at bounding box center [486, 288] width 65 height 15
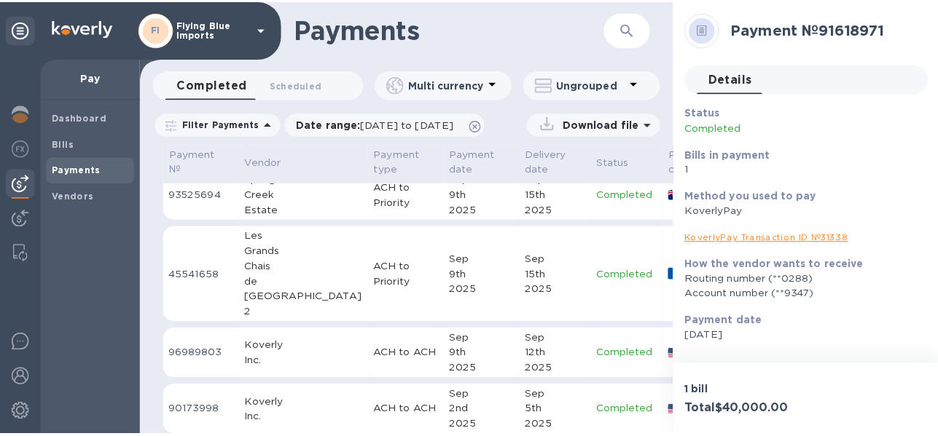
scroll to position [597, 0]
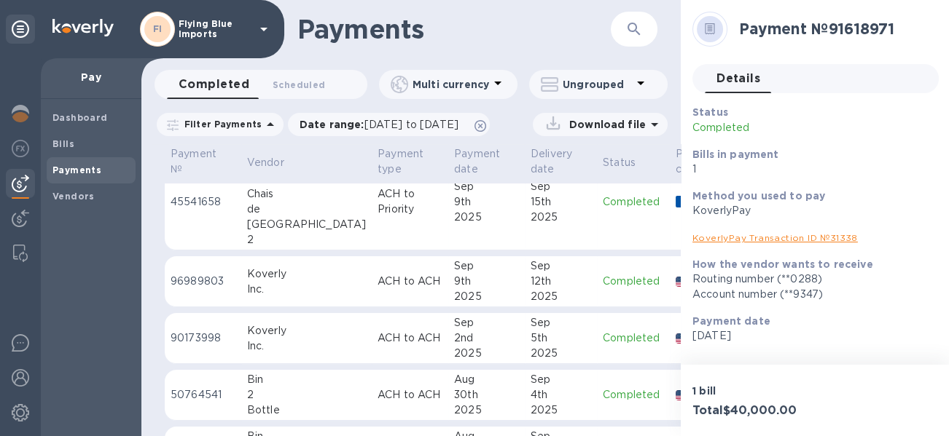
click at [454, 331] on div "2nd" at bounding box center [486, 338] width 65 height 15
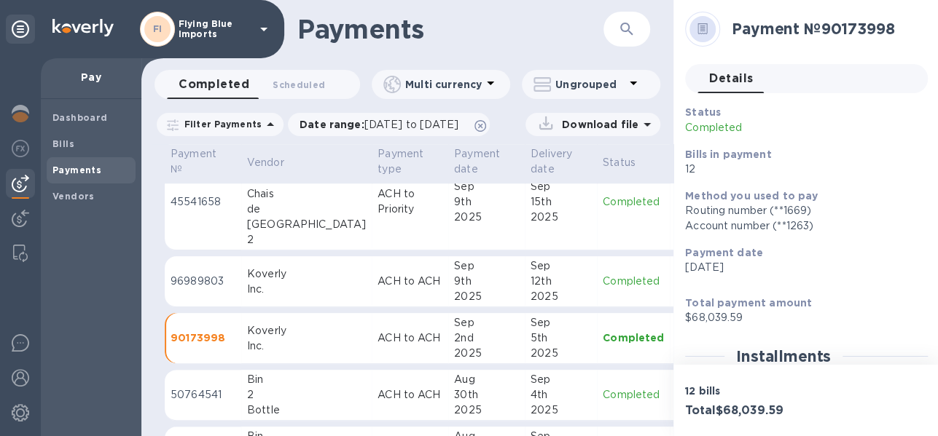
click at [454, 280] on div "9th" at bounding box center [486, 281] width 65 height 15
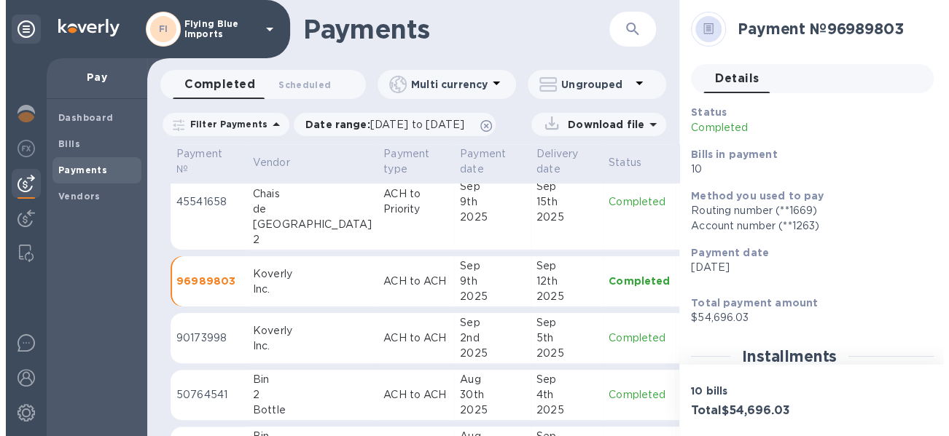
scroll to position [525, 0]
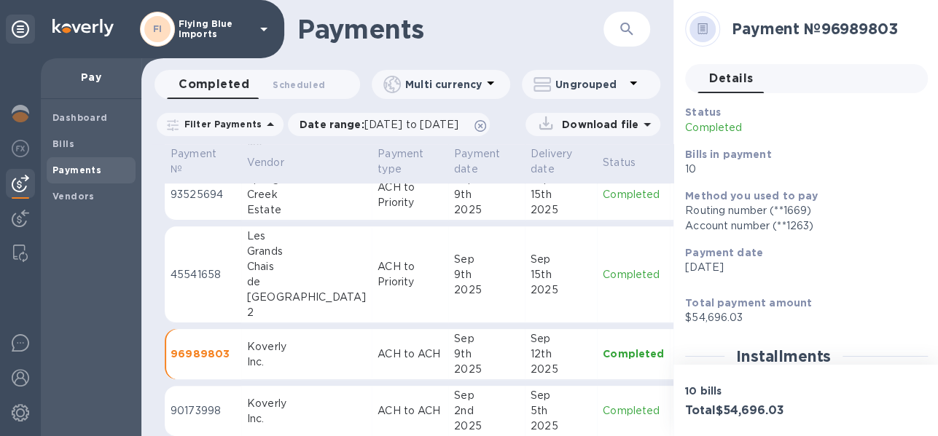
click at [530, 273] on div "15th" at bounding box center [560, 274] width 60 height 15
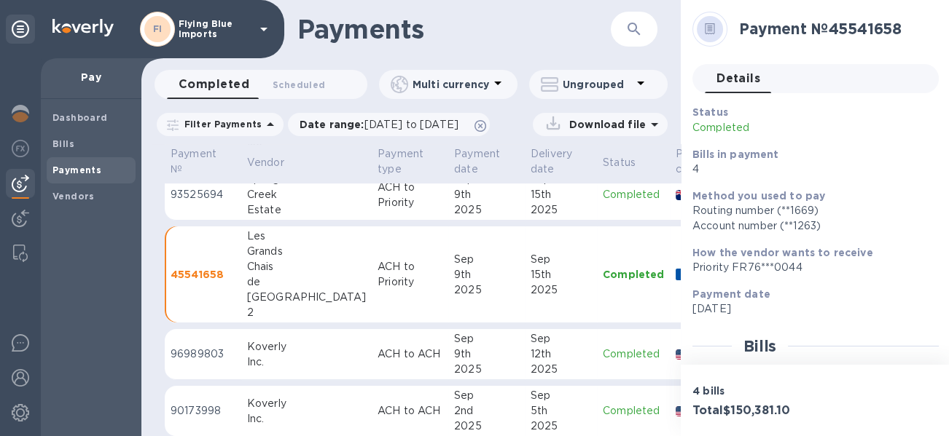
scroll to position [452, 0]
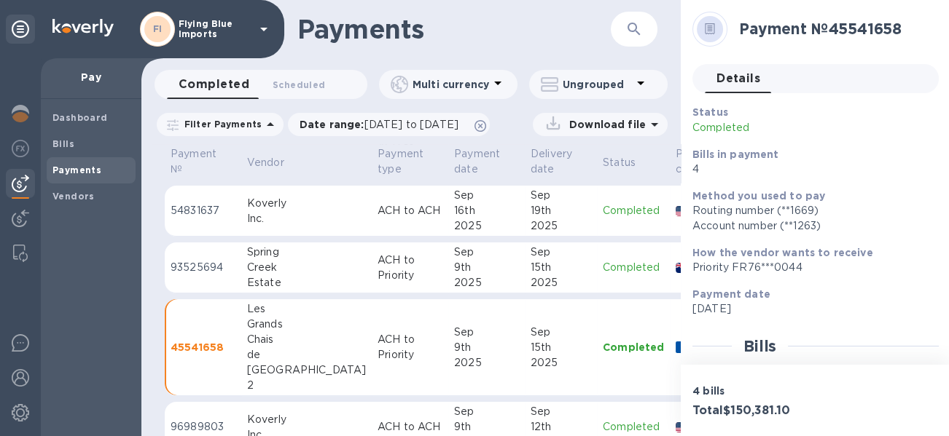
click at [530, 265] on div "15th" at bounding box center [560, 267] width 60 height 15
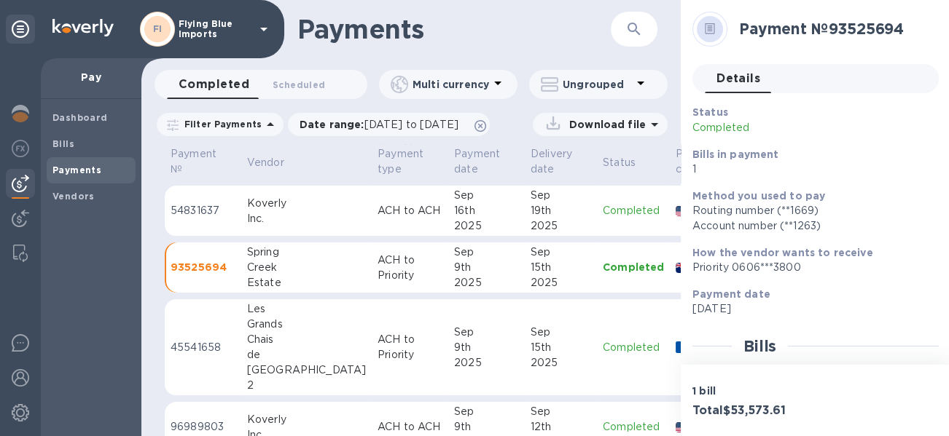
scroll to position [379, 0]
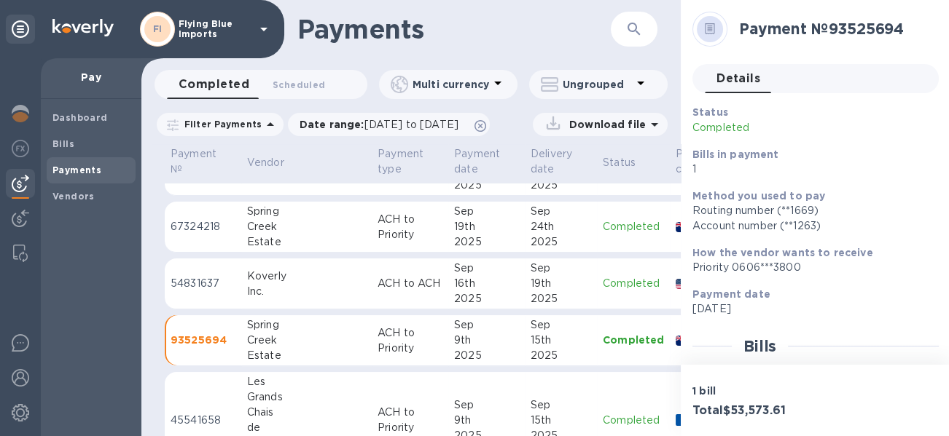
click at [454, 276] on div "16th" at bounding box center [486, 283] width 65 height 15
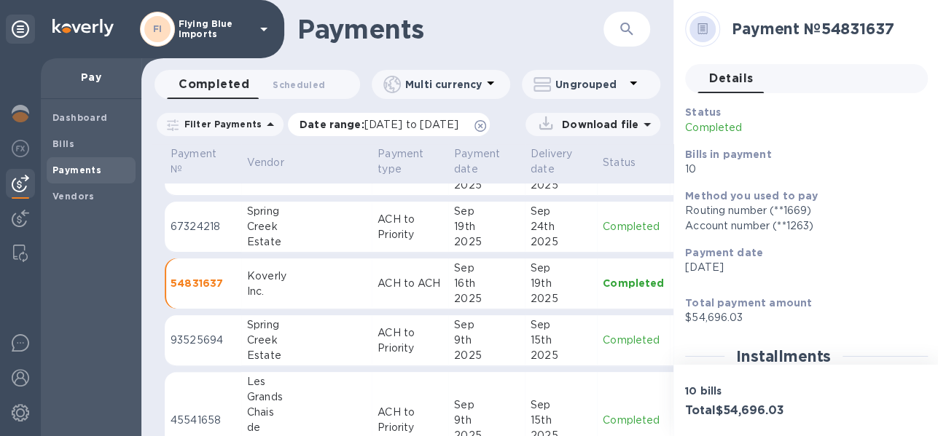
click at [393, 120] on span "[DATE] to [DATE]" at bounding box center [411, 125] width 94 height 12
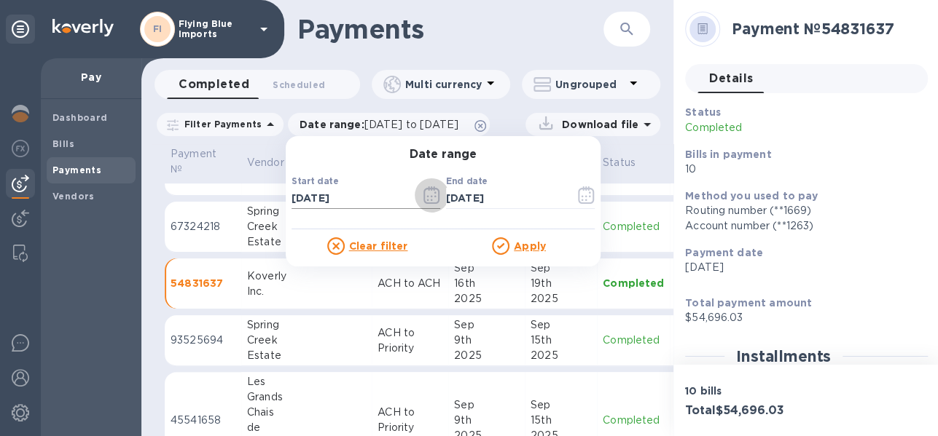
click at [427, 199] on icon "button" at bounding box center [431, 195] width 17 height 17
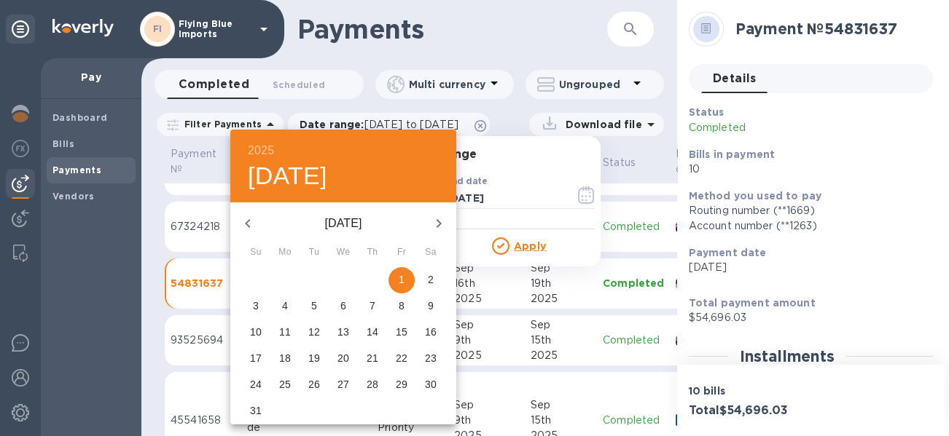
click at [439, 221] on icon "button" at bounding box center [438, 223] width 5 height 9
click at [286, 284] on p "1" at bounding box center [285, 279] width 6 height 15
type input "[DATE]"
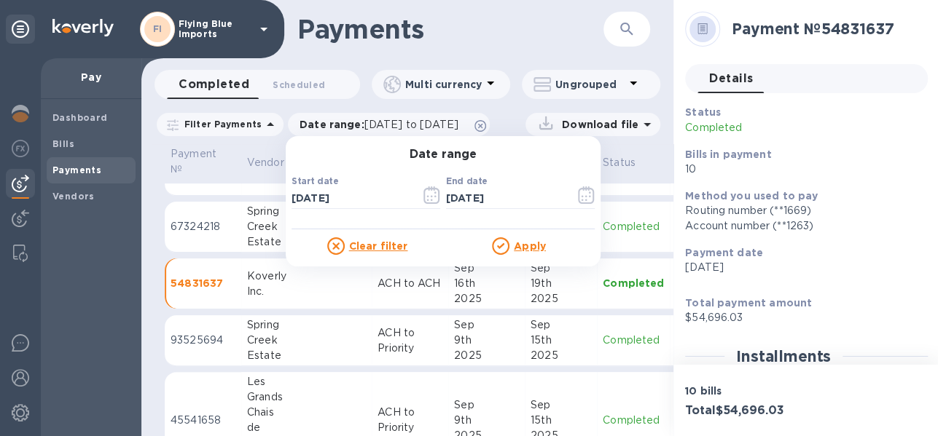
click at [533, 241] on u "Apply" at bounding box center [530, 246] width 32 height 12
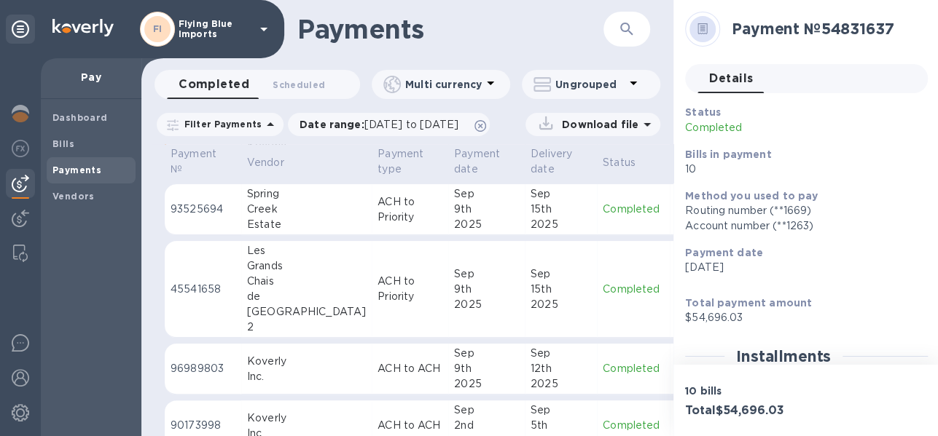
scroll to position [549, 0]
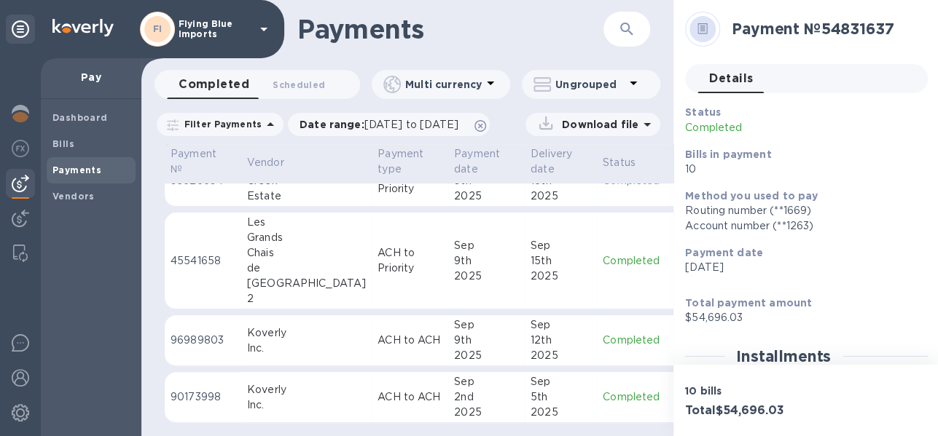
click at [454, 254] on div "9th" at bounding box center [486, 261] width 65 height 15
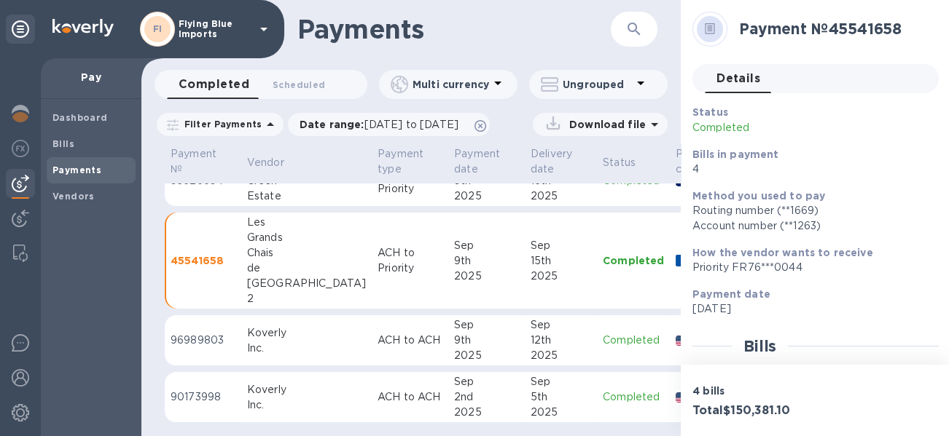
click at [232, 128] on p "Filter Payments" at bounding box center [219, 124] width 83 height 12
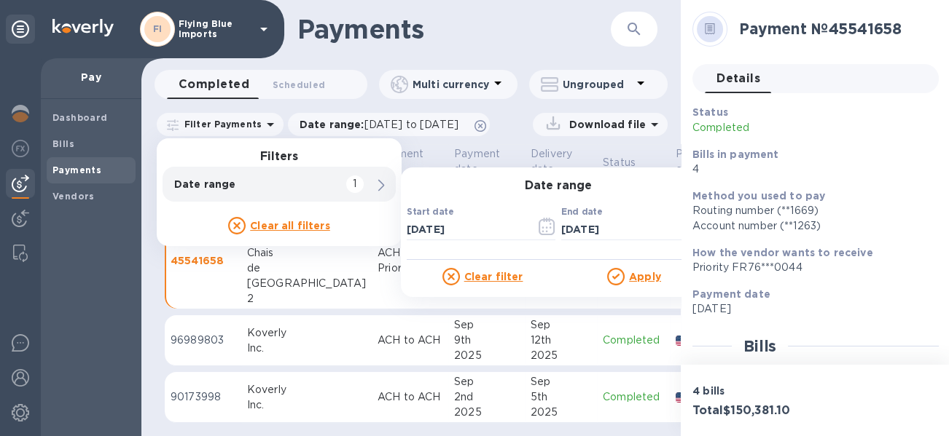
click at [484, 39] on h1 "Payments" at bounding box center [453, 29] width 313 height 31
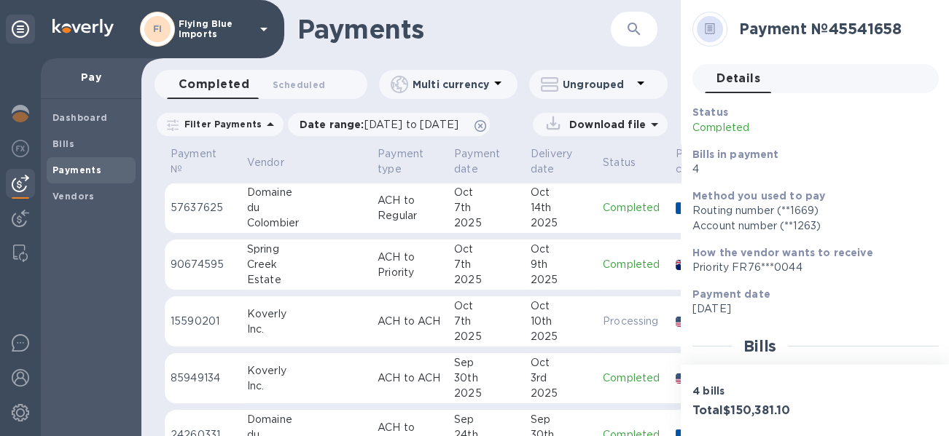
click at [454, 209] on div "7th" at bounding box center [486, 207] width 65 height 15
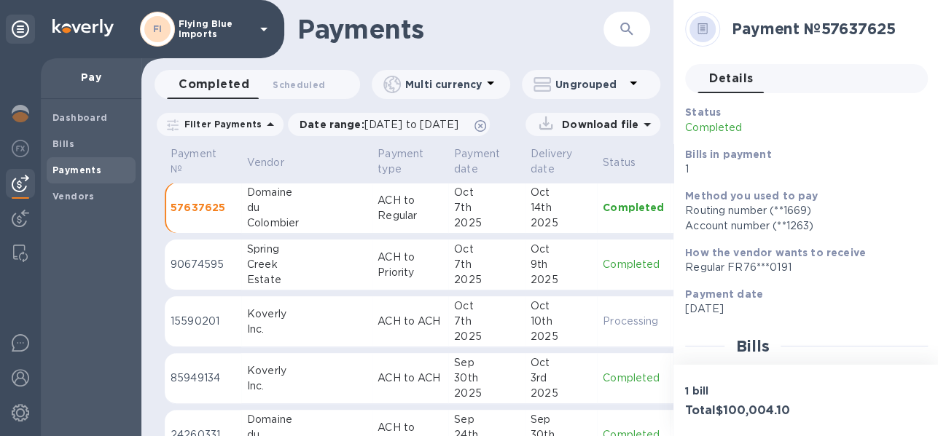
click at [454, 264] on div "7th" at bounding box center [486, 264] width 65 height 15
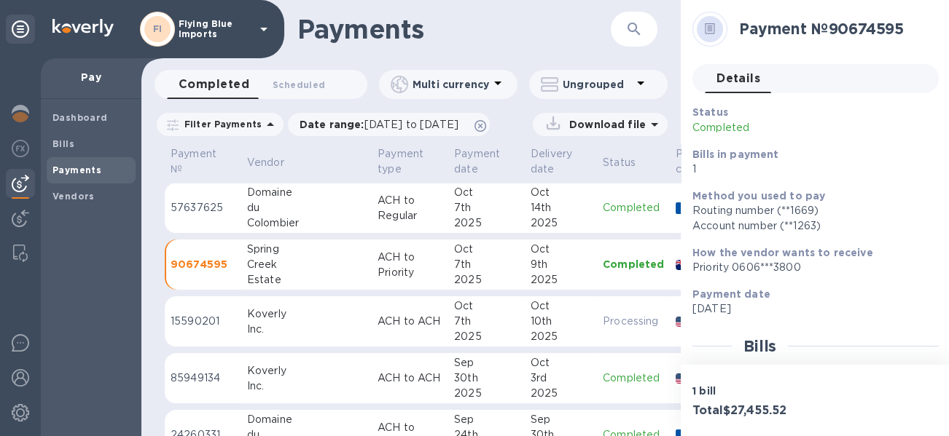
click at [454, 302] on div "Oct" at bounding box center [486, 306] width 65 height 15
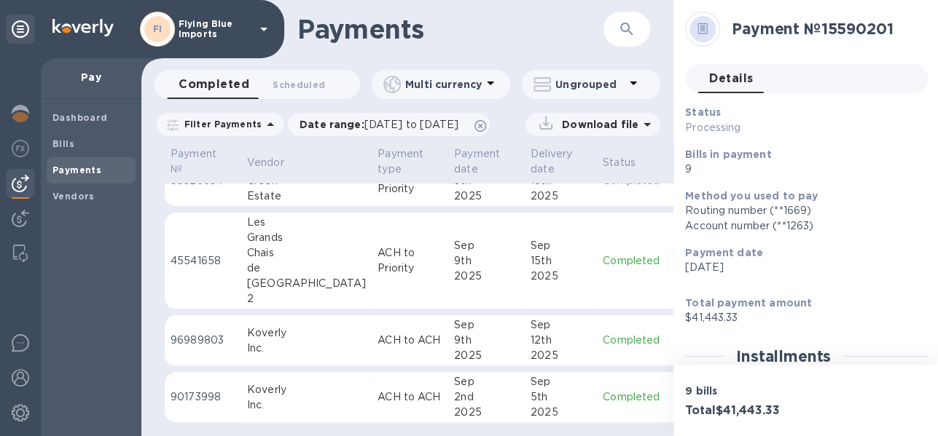
scroll to position [11, 0]
click at [454, 374] on div "Sep" at bounding box center [486, 381] width 65 height 15
click at [375, 119] on span "[DATE] to [DATE]" at bounding box center [411, 125] width 94 height 12
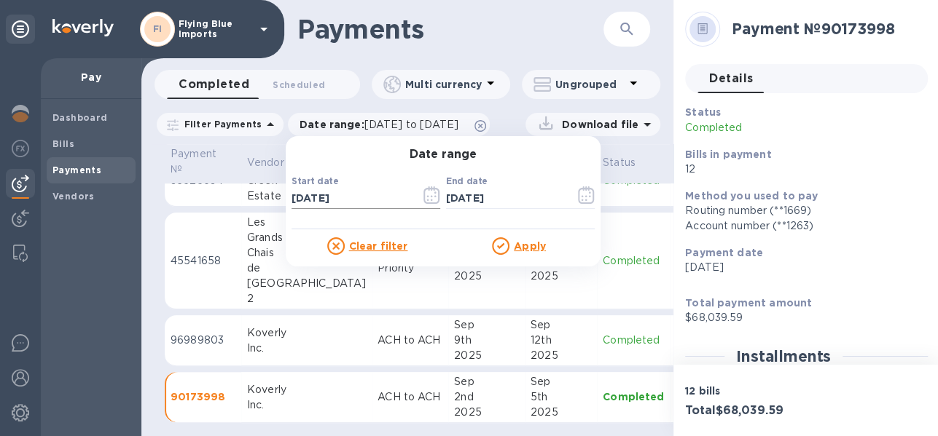
click at [345, 192] on input "[DATE]" at bounding box center [349, 199] width 117 height 22
click at [423, 187] on icon "button" at bounding box center [431, 195] width 17 height 17
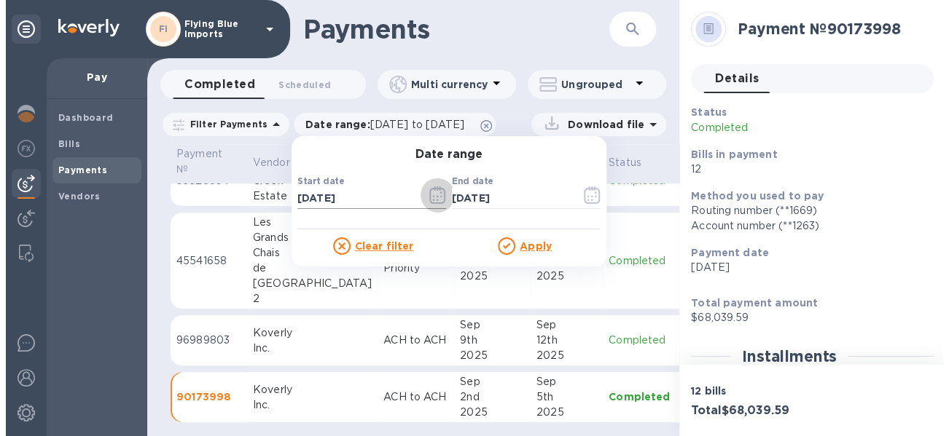
scroll to position [0, 0]
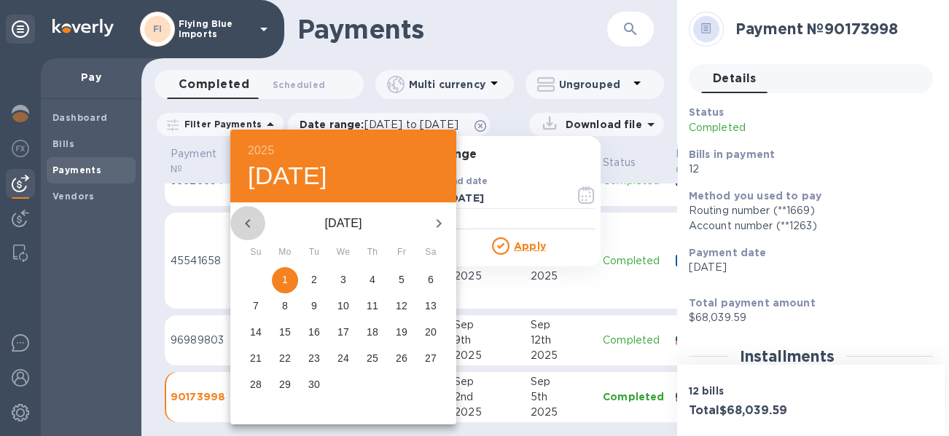
click at [242, 223] on icon "button" at bounding box center [247, 223] width 17 height 17
click at [404, 279] on p "1" at bounding box center [402, 279] width 6 height 15
type input "[DATE]"
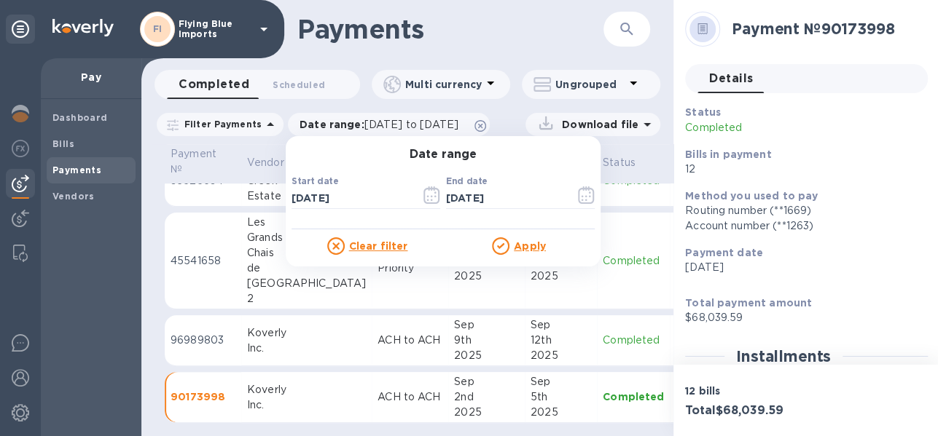
click at [514, 247] on u "Apply" at bounding box center [530, 246] width 32 height 12
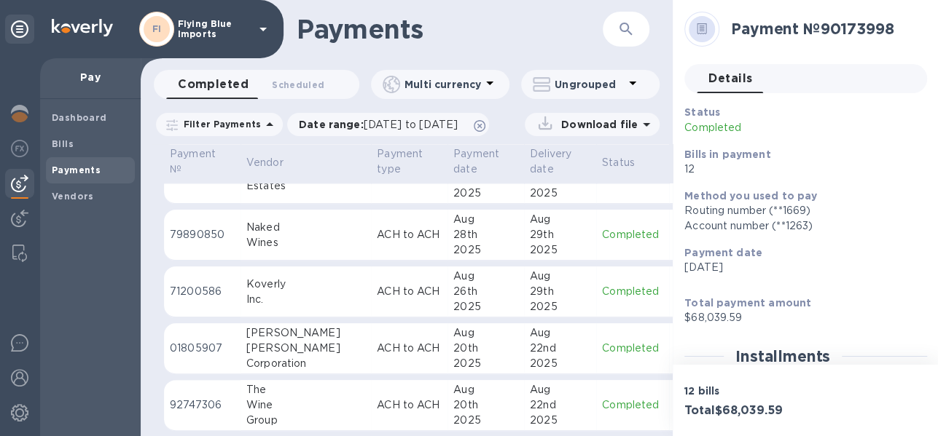
scroll to position [968, 0]
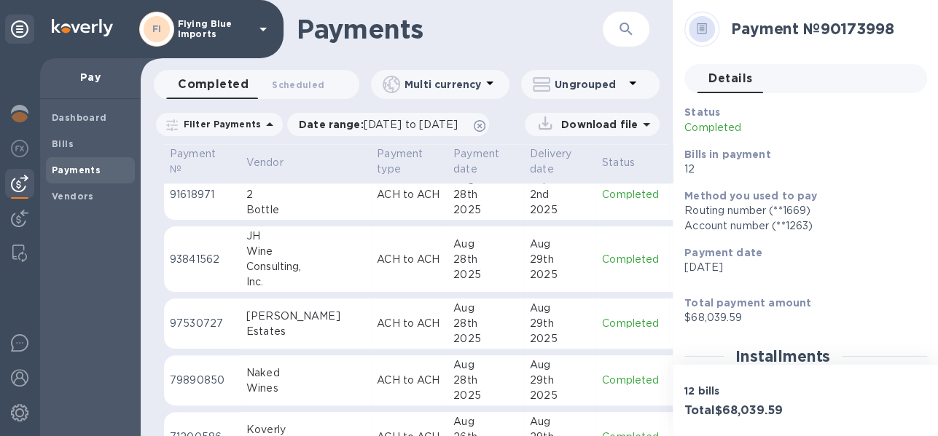
click at [279, 366] on div "Naked" at bounding box center [305, 373] width 119 height 15
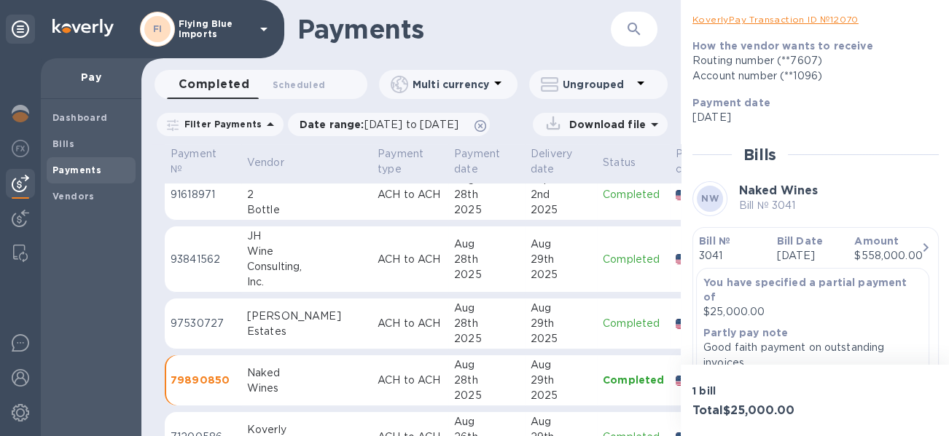
scroll to position [341, 0]
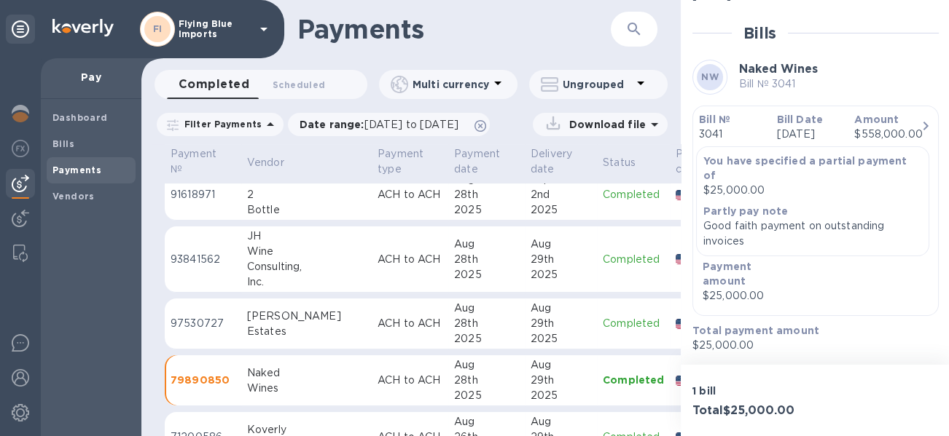
click at [832, 141] on p "[DATE]" at bounding box center [810, 134] width 66 height 15
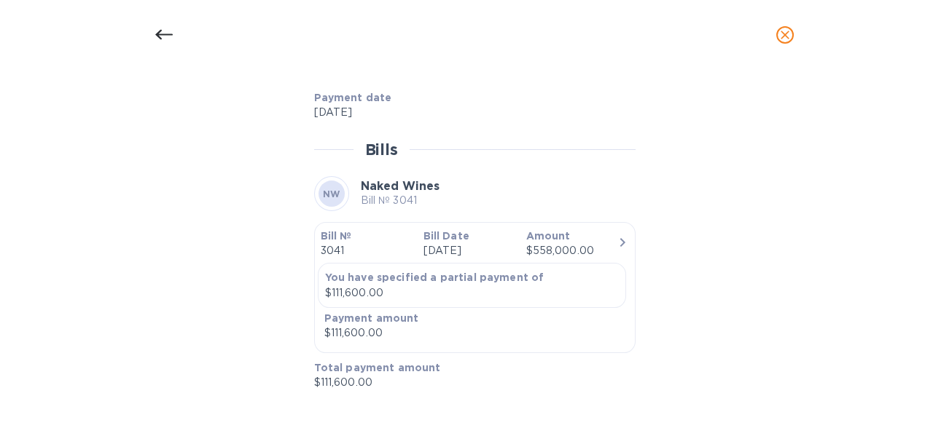
scroll to position [729, 0]
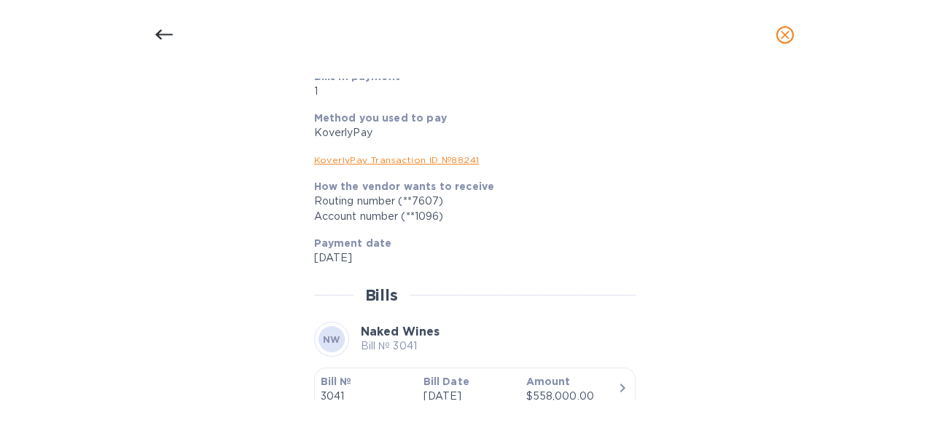
click at [162, 36] on icon at bounding box center [163, 34] width 17 height 17
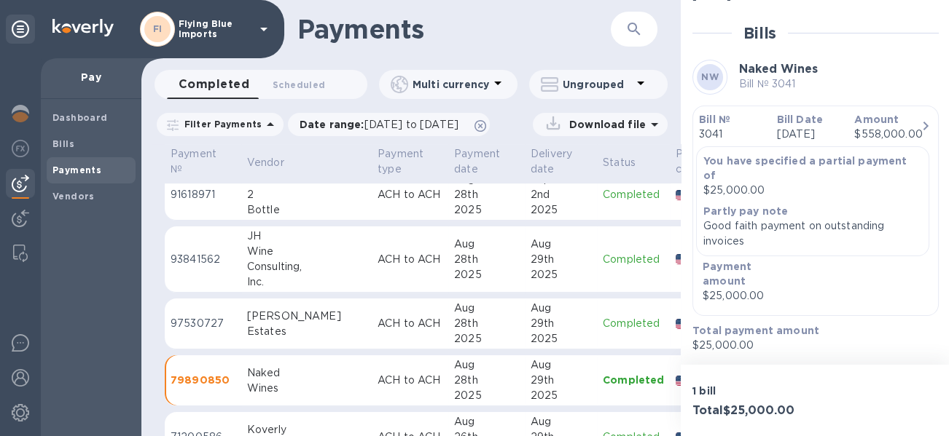
scroll to position [895, 0]
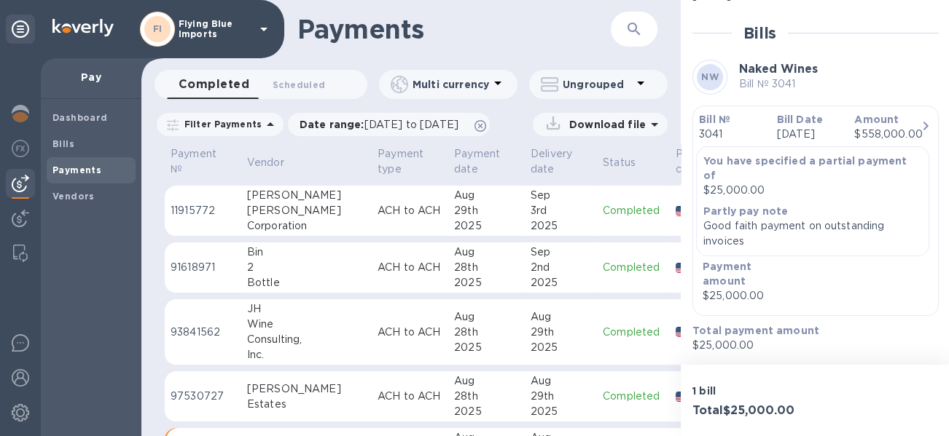
click at [387, 274] on td "ACH to ACH" at bounding box center [410, 268] width 76 height 51
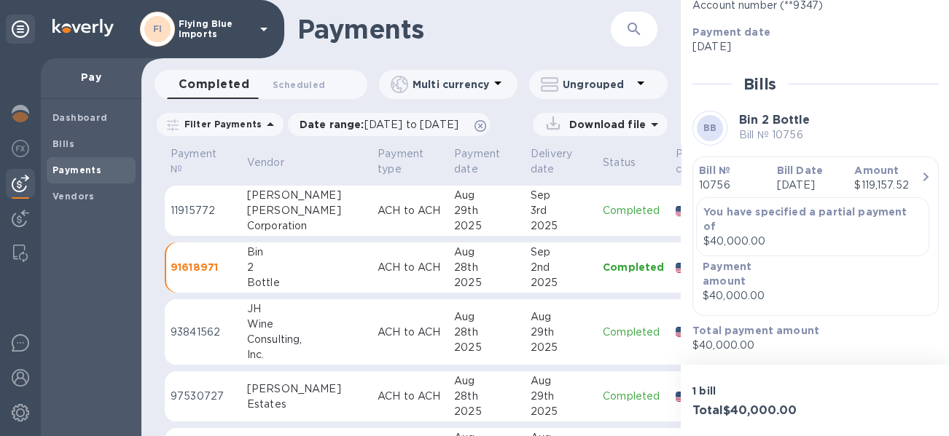
scroll to position [823, 0]
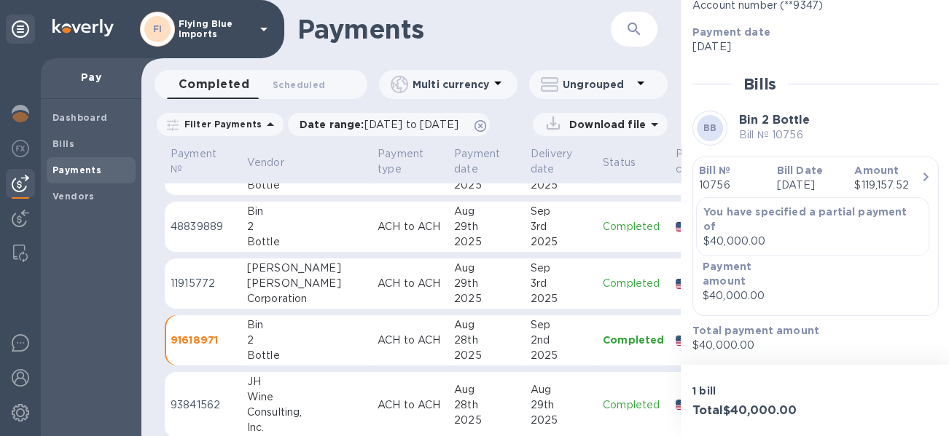
click at [372, 236] on td "ACH to ACH" at bounding box center [410, 227] width 76 height 51
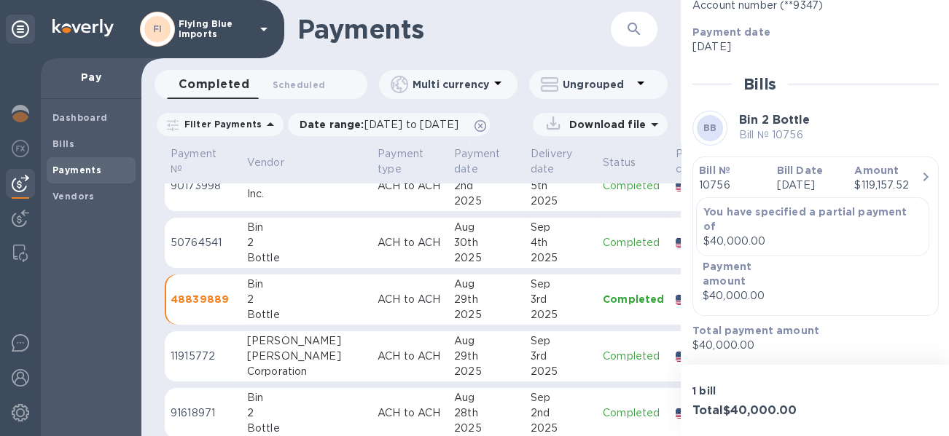
scroll to position [677, 0]
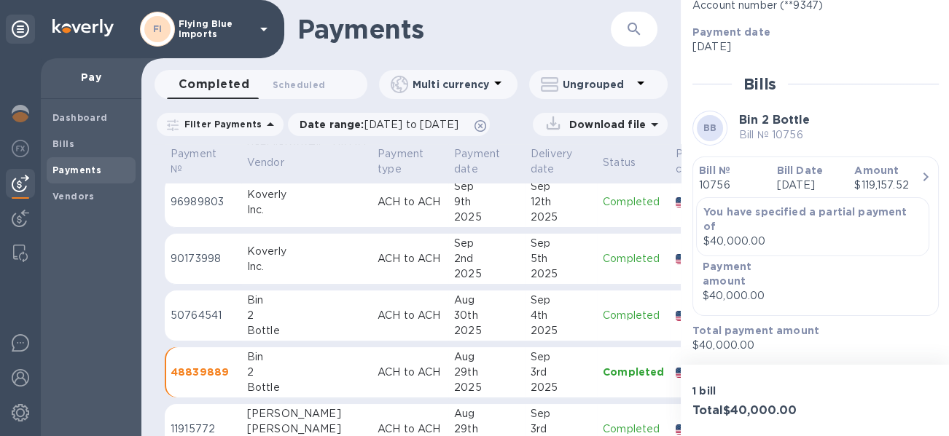
click at [377, 320] on p "ACH to ACH" at bounding box center [409, 315] width 65 height 15
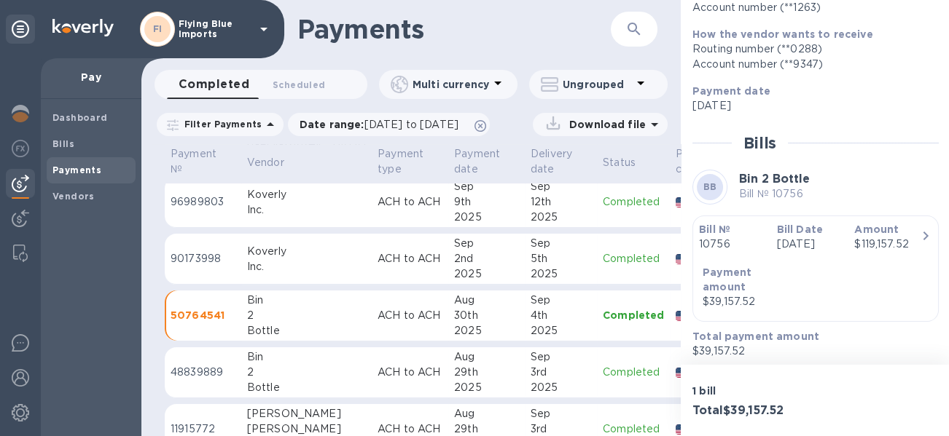
scroll to position [240, 0]
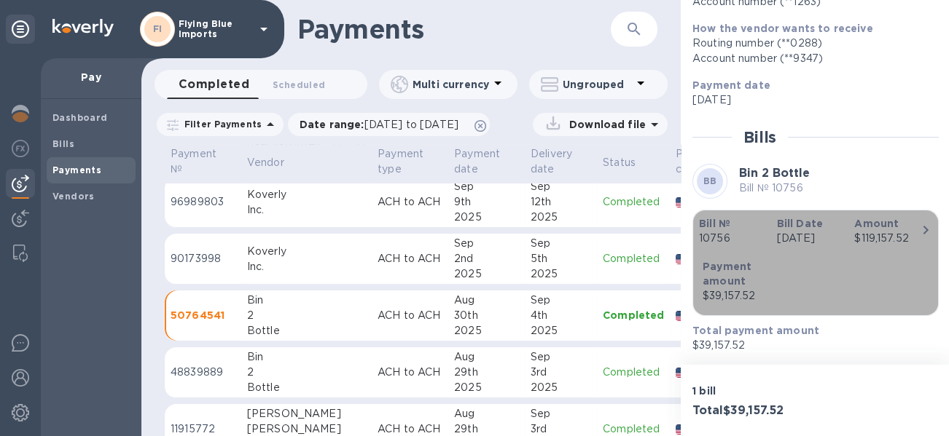
click at [754, 297] on div "$39,157.52" at bounding box center [741, 296] width 78 height 15
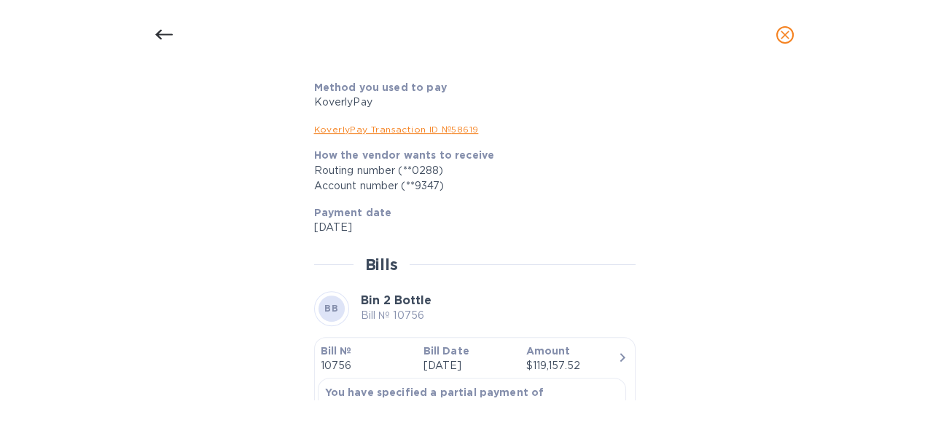
scroll to position [1198, 0]
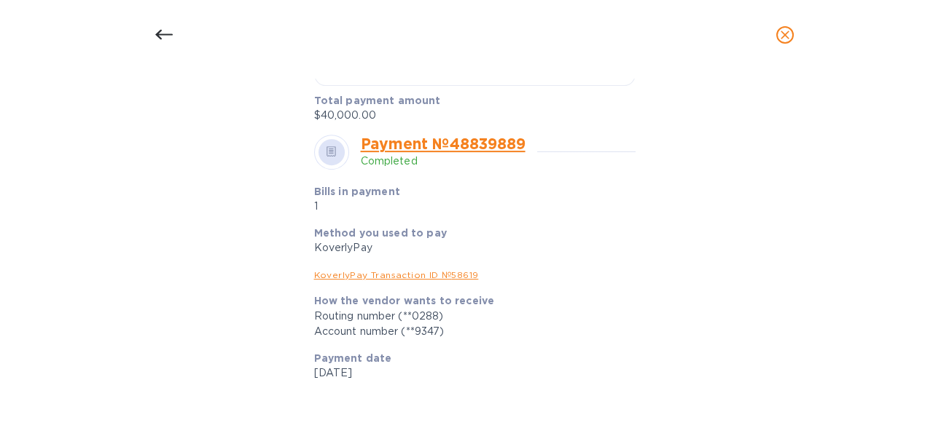
drag, startPoint x: 347, startPoint y: 235, endPoint x: 316, endPoint y: 232, distance: 30.7
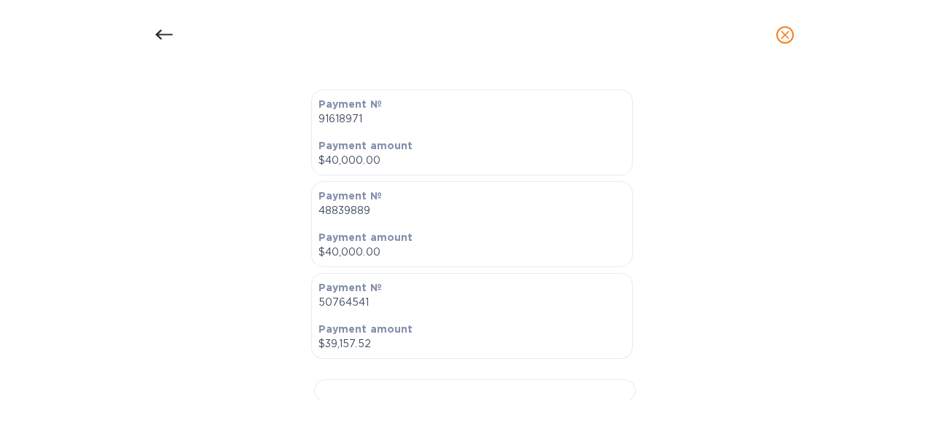
scroll to position [469, 0]
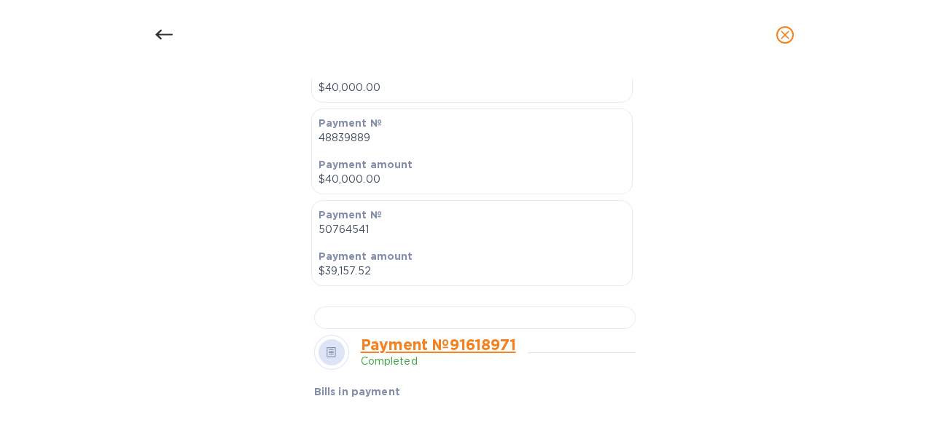
click at [372, 260] on b "Payment amount" at bounding box center [365, 257] width 95 height 12
click at [353, 271] on p "$39,157.52" at bounding box center [471, 271] width 307 height 15
drag, startPoint x: 366, startPoint y: 270, endPoint x: 323, endPoint y: 262, distance: 43.0
click at [323, 264] on p "$39,157.52" at bounding box center [471, 271] width 307 height 15
copy p "39,157.52"
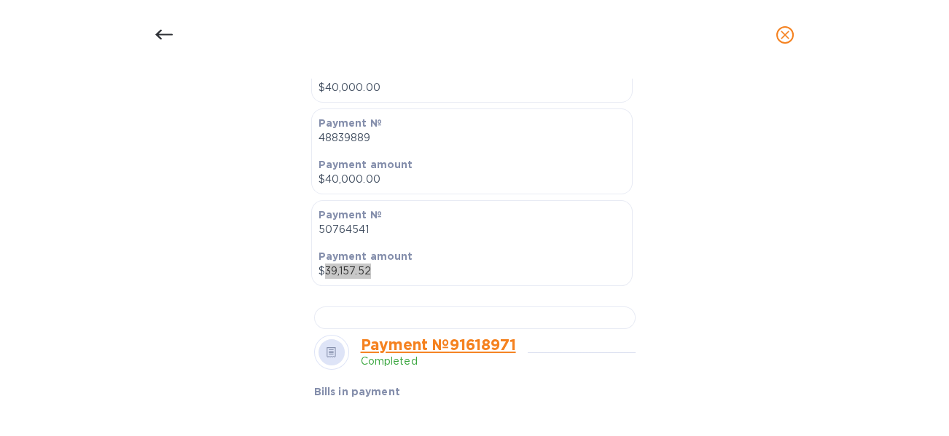
scroll to position [251, 0]
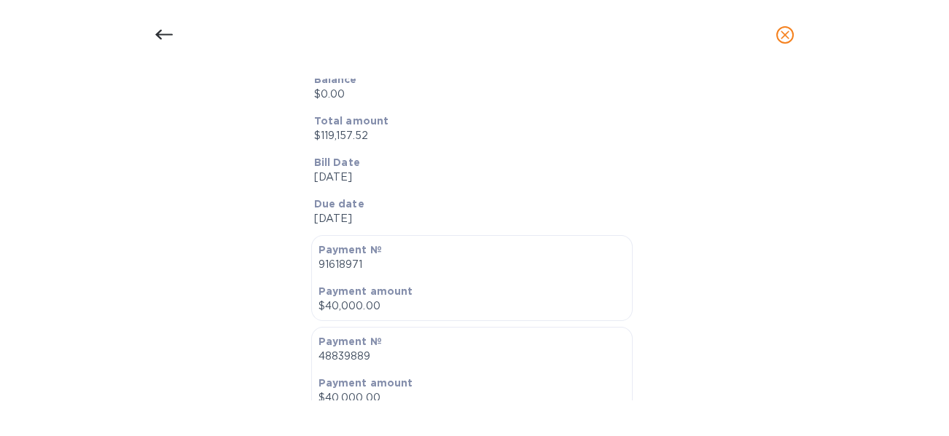
click at [169, 39] on icon at bounding box center [163, 34] width 17 height 17
